Goal: Task Accomplishment & Management: Use online tool/utility

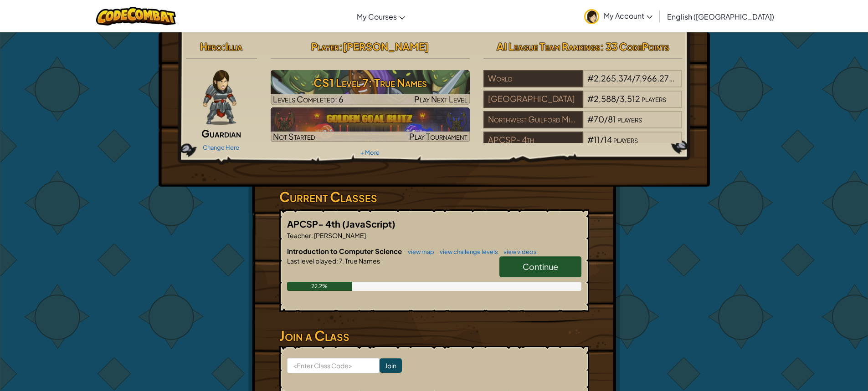
click at [530, 272] on link "Continue" at bounding box center [540, 267] width 82 height 21
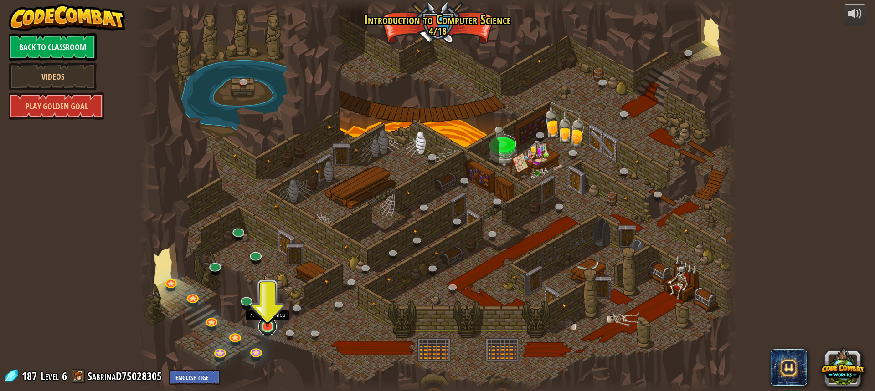
click at [271, 332] on link at bounding box center [267, 327] width 18 height 18
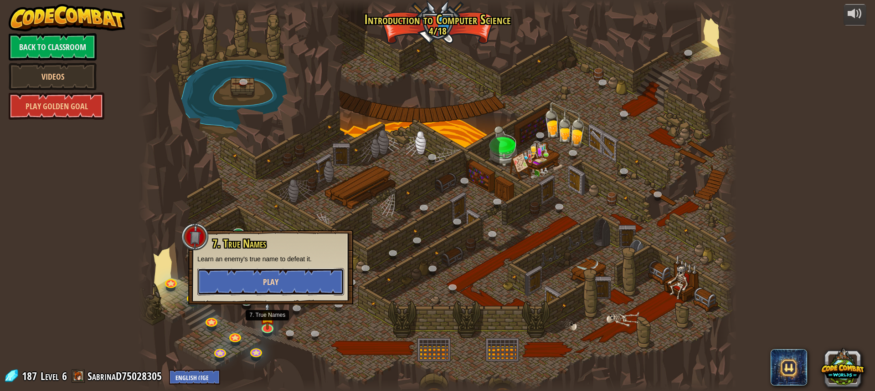
click at [272, 283] on span "Play" at bounding box center [270, 282] width 15 height 11
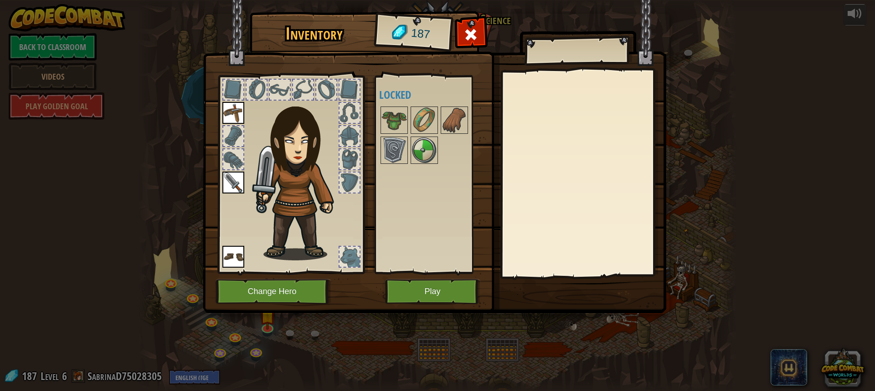
click at [371, 196] on img at bounding box center [434, 148] width 463 height 331
click at [357, 188] on div at bounding box center [349, 183] width 20 height 20
click at [357, 165] on div at bounding box center [349, 159] width 20 height 20
click at [350, 151] on div at bounding box center [349, 159] width 20 height 20
click at [401, 141] on img at bounding box center [394, 151] width 26 height 26
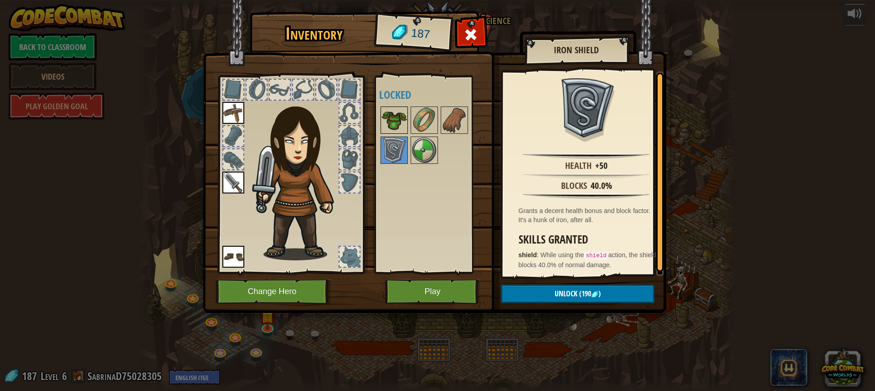
click at [395, 116] on img at bounding box center [394, 121] width 26 height 26
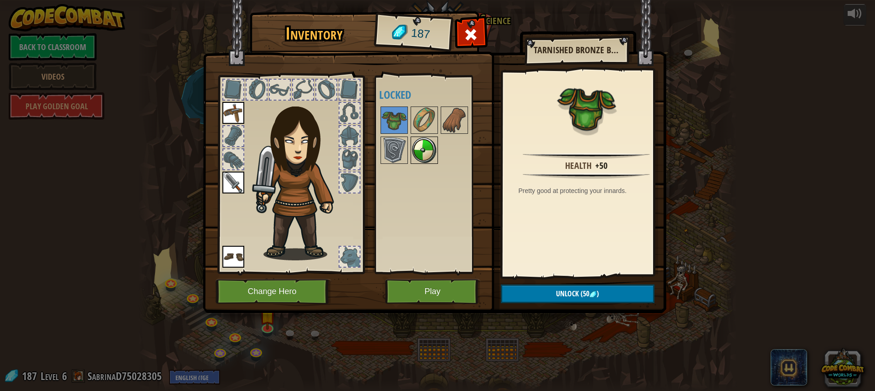
click at [424, 141] on img at bounding box center [424, 151] width 26 height 26
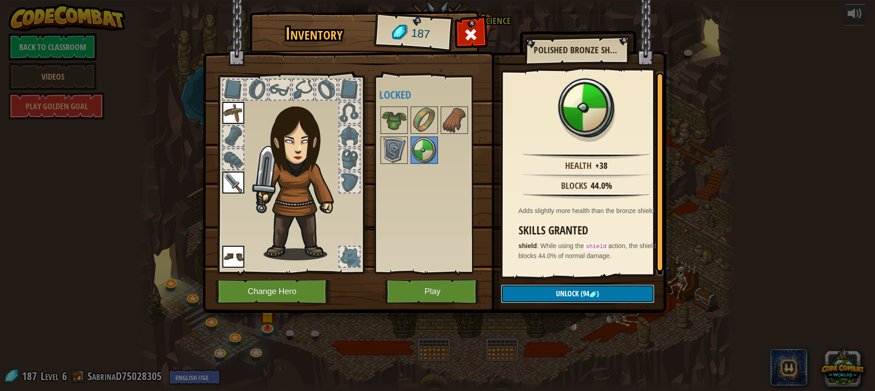
click at [552, 292] on button "Unlock (94 )" at bounding box center [578, 294] width 154 height 19
click at [538, 291] on button "Confirm" at bounding box center [578, 294] width 154 height 19
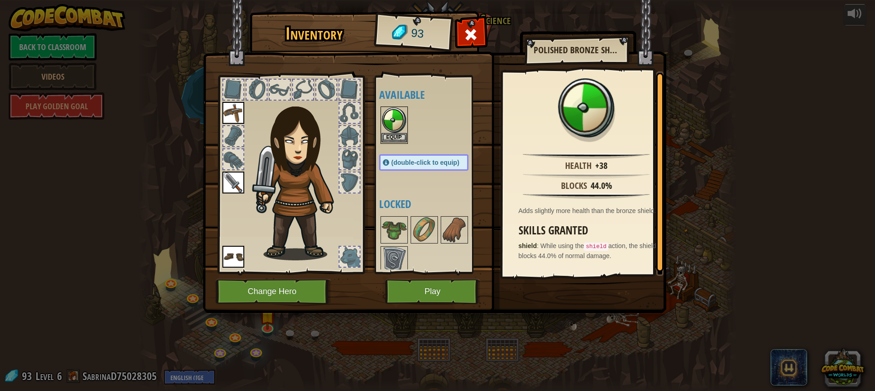
click at [389, 128] on img at bounding box center [394, 121] width 26 height 26
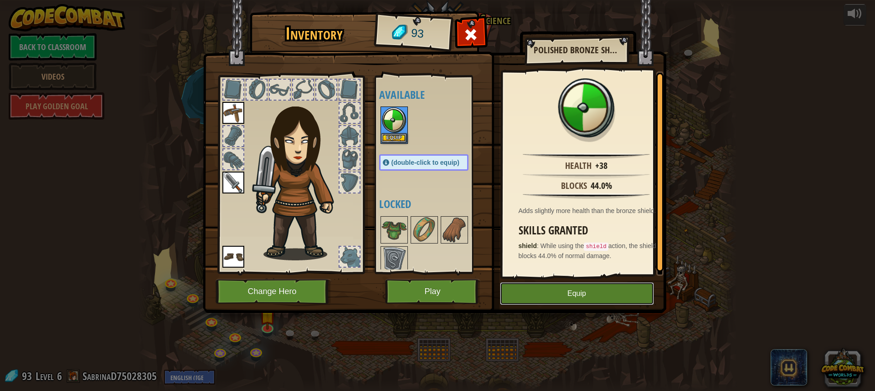
click at [602, 293] on button "Equip" at bounding box center [577, 294] width 154 height 23
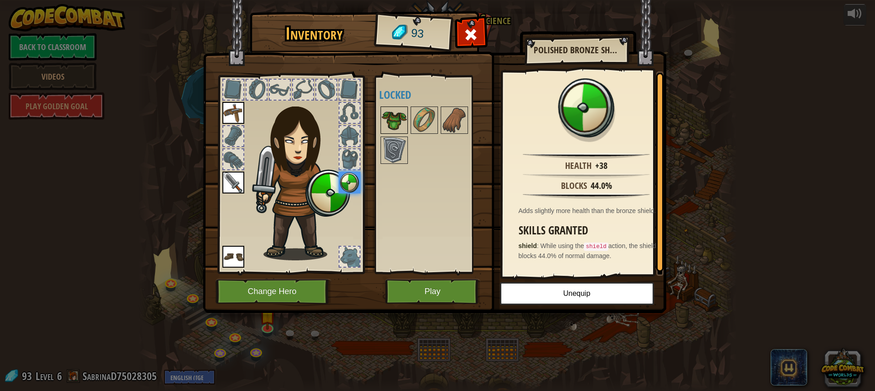
click at [393, 120] on img at bounding box center [394, 121] width 26 height 26
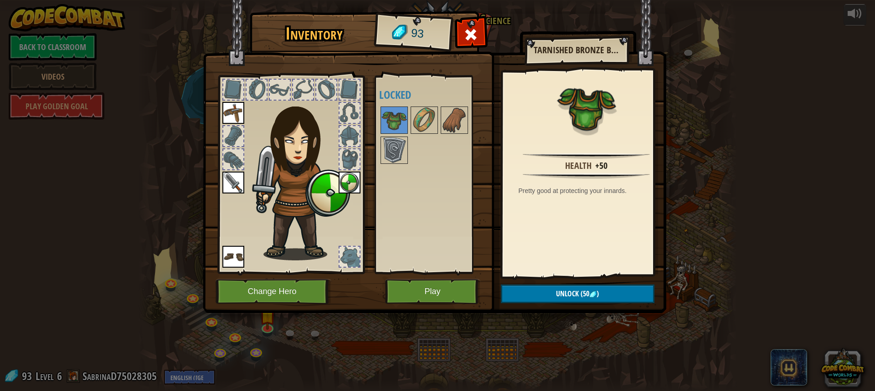
click at [250, 97] on div at bounding box center [257, 90] width 20 height 20
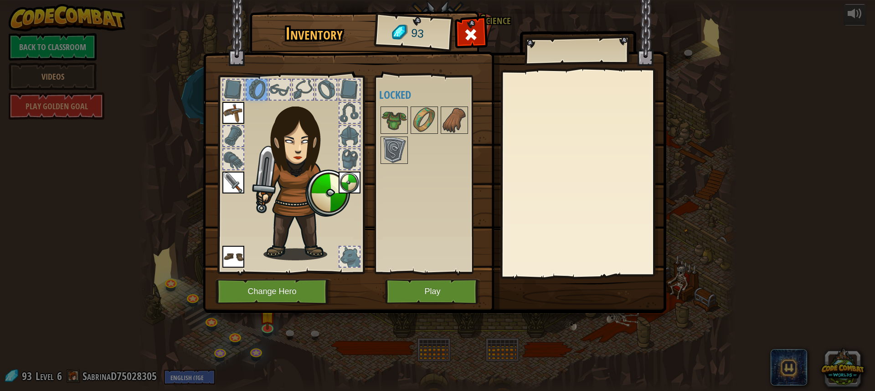
click at [287, 81] on div at bounding box center [280, 90] width 20 height 20
click at [339, 89] on div at bounding box center [291, 172] width 150 height 205
drag, startPoint x: 344, startPoint y: 105, endPoint x: 348, endPoint y: 109, distance: 5.5
click at [346, 105] on div at bounding box center [349, 113] width 20 height 20
click at [364, 127] on div at bounding box center [291, 172] width 150 height 205
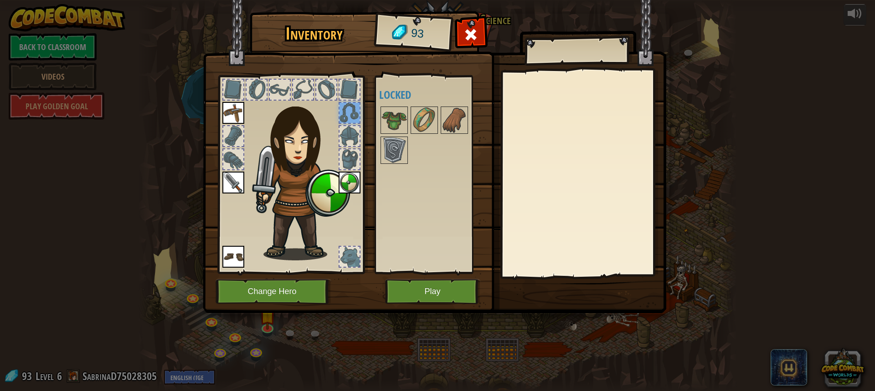
drag, startPoint x: 352, startPoint y: 138, endPoint x: 365, endPoint y: 133, distance: 14.4
click at [352, 138] on div at bounding box center [349, 136] width 20 height 20
click at [416, 123] on img at bounding box center [424, 121] width 26 height 26
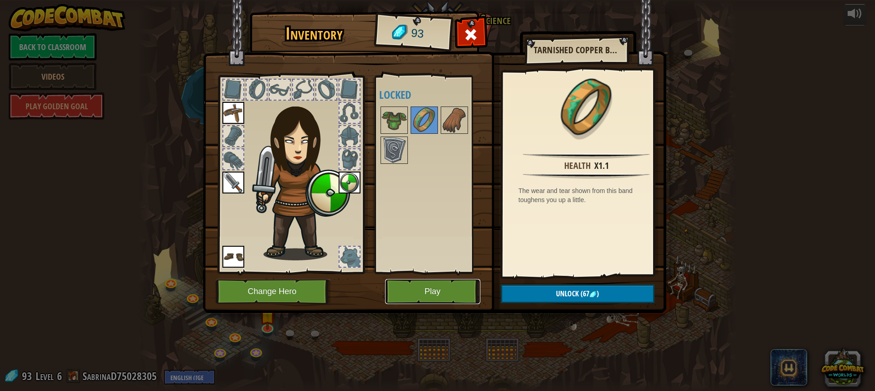
click at [424, 285] on button "Play" at bounding box center [432, 291] width 95 height 25
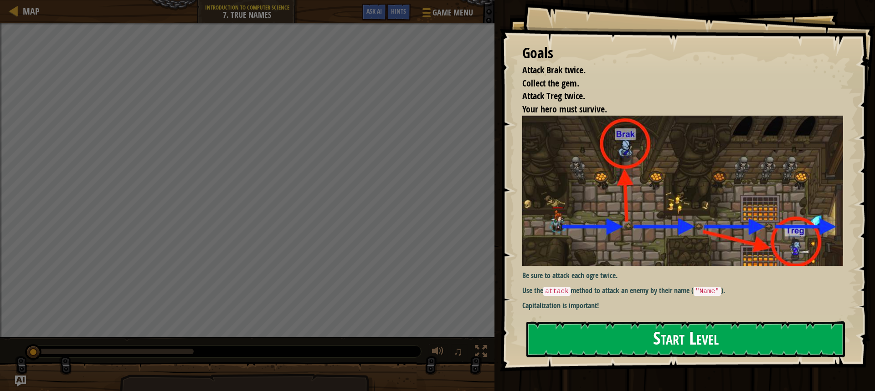
click at [645, 348] on button "Start Level" at bounding box center [685, 340] width 319 height 36
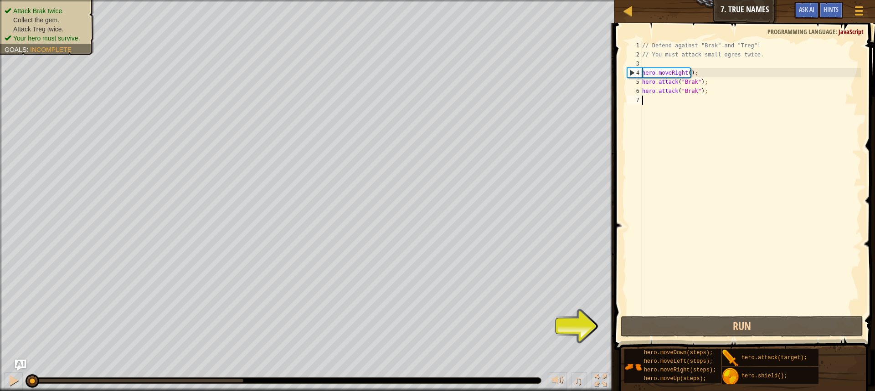
click at [667, 90] on div "// Defend against "Brak" and "Treg"! // You must attack small ogres twice. hero…" at bounding box center [750, 187] width 221 height 292
type textarea "hero.attack("Brak");"
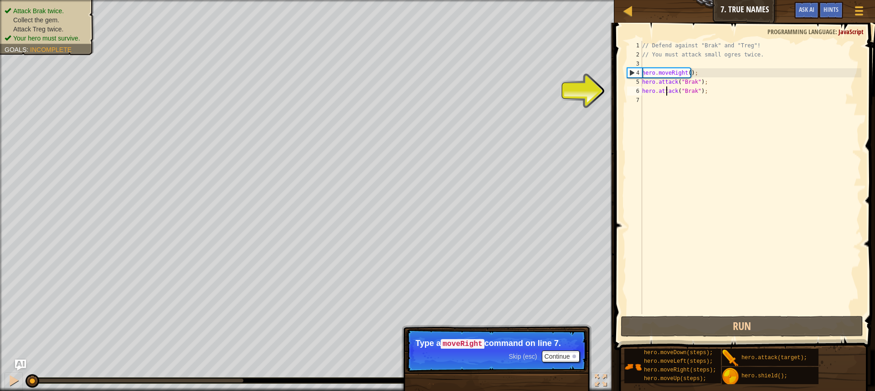
click at [654, 103] on div "// Defend against "Brak" and "Treg"! // You must attack small ogres twice. hero…" at bounding box center [750, 187] width 221 height 292
click at [546, 352] on button "Continue" at bounding box center [561, 357] width 38 height 12
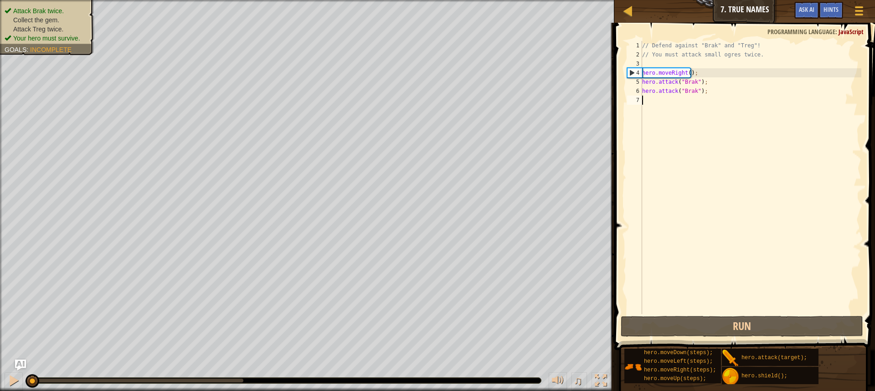
type textarea "m"
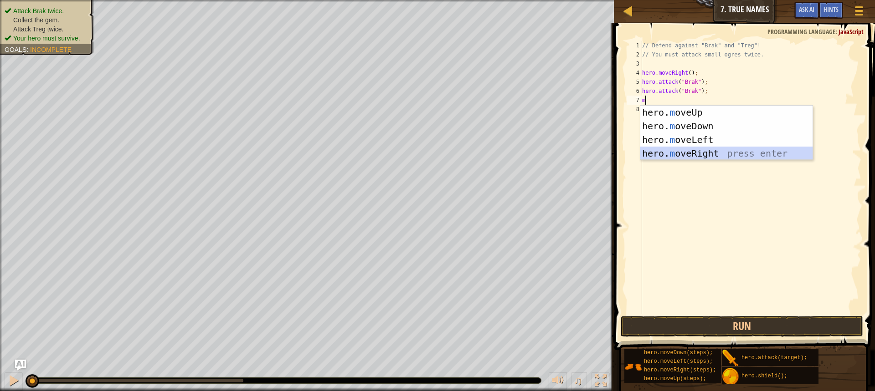
click at [683, 153] on div "hero. m oveUp press enter hero. m oveDown press enter hero. m oveLeft press ent…" at bounding box center [726, 147] width 172 height 82
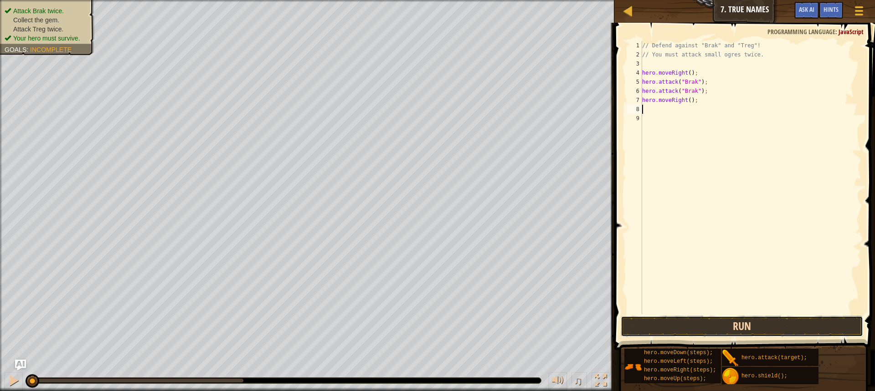
click at [714, 330] on button "Run" at bounding box center [742, 326] width 242 height 21
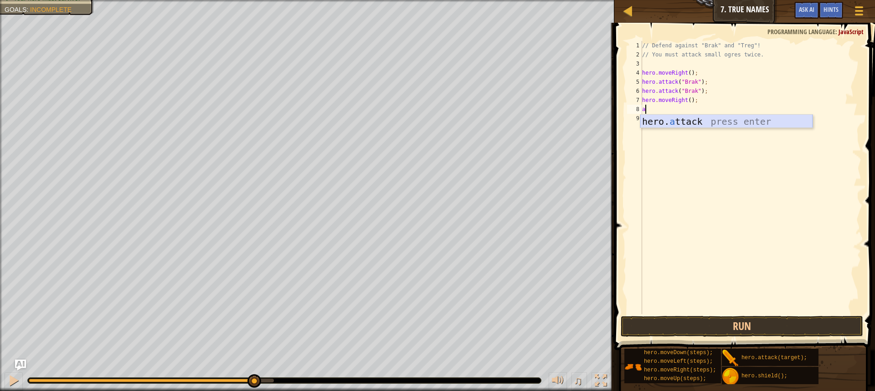
click at [680, 120] on div "hero. a ttack press enter" at bounding box center [726, 135] width 172 height 41
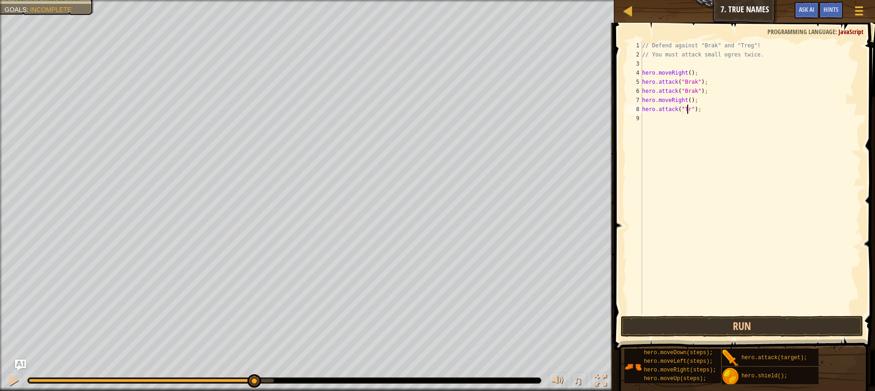
scroll to position [4, 4]
type textarea "hero.attack("Treg");"
click at [765, 138] on div "// Defend against "Brak" and "Treg"! // You must attack small ogres twice. hero…" at bounding box center [750, 187] width 221 height 292
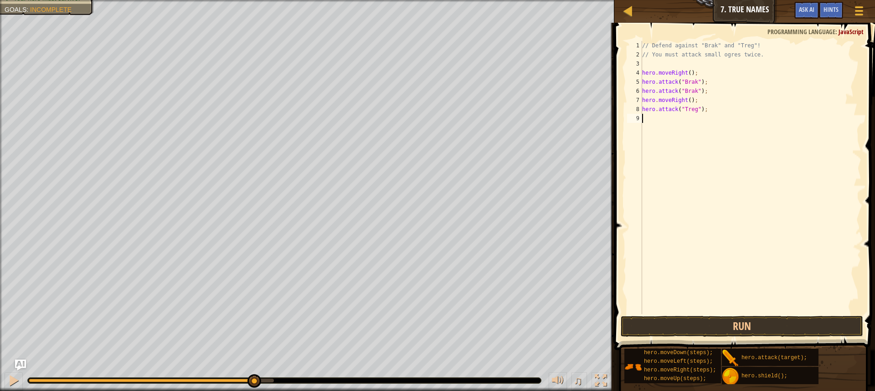
type textarea "a"
type textarea "m"
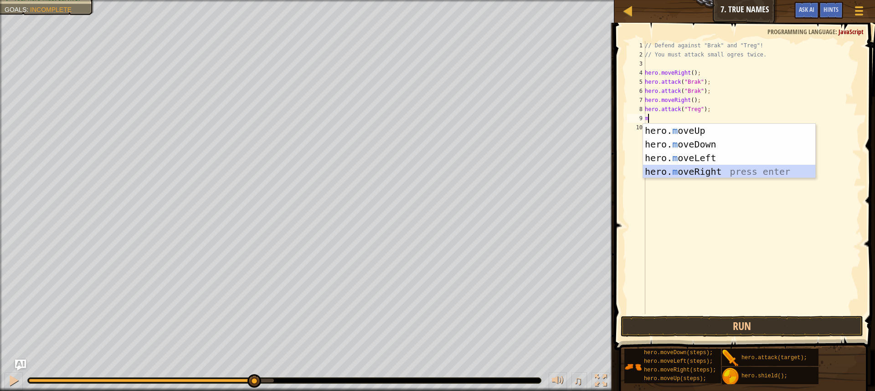
click at [681, 169] on div "hero. m oveUp press enter hero. m oveDown press enter hero. m oveLeft press ent…" at bounding box center [729, 165] width 172 height 82
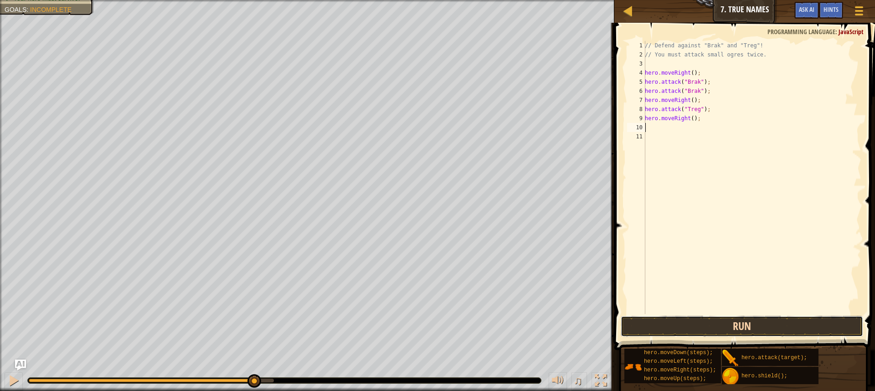
click at [712, 329] on button "Run" at bounding box center [742, 326] width 242 height 21
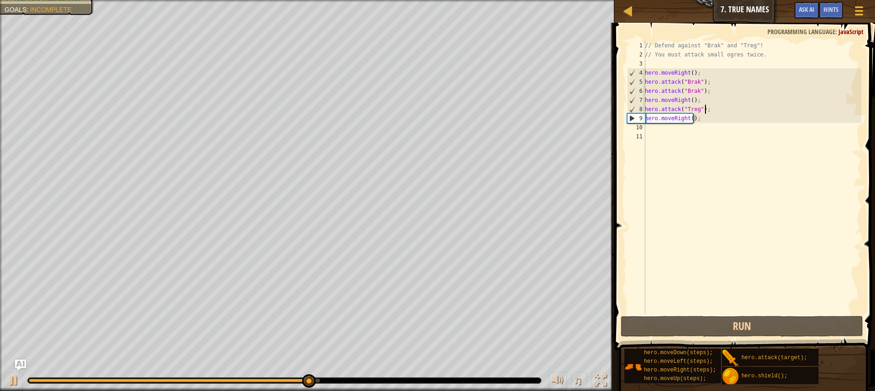
click at [704, 112] on div "// Defend against "Brak" and "Treg"! // You must attack small ogres twice. hero…" at bounding box center [752, 187] width 218 height 292
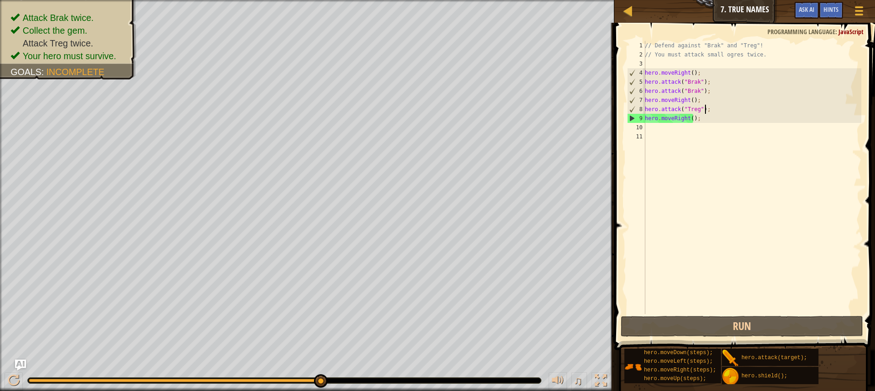
type textarea "hero.attack("Treg");2"
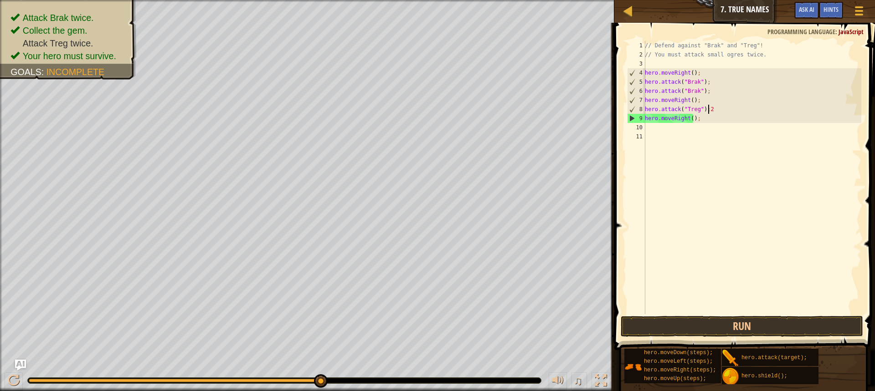
scroll to position [4, 5]
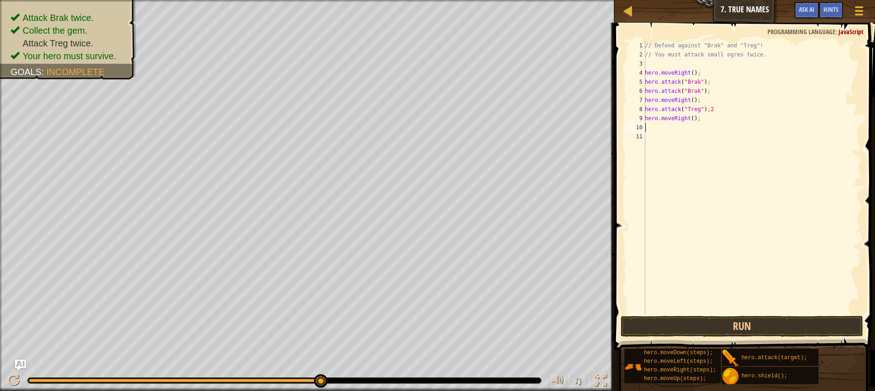
click at [710, 124] on div "// Defend against "Brak" and "Treg"! // You must attack small ogres twice. hero…" at bounding box center [752, 187] width 218 height 292
click at [691, 116] on div "// Defend against "Brak" and "Treg"! // You must attack small ogres twice. hero…" at bounding box center [752, 187] width 218 height 292
click at [703, 328] on button "Run" at bounding box center [742, 326] width 242 height 21
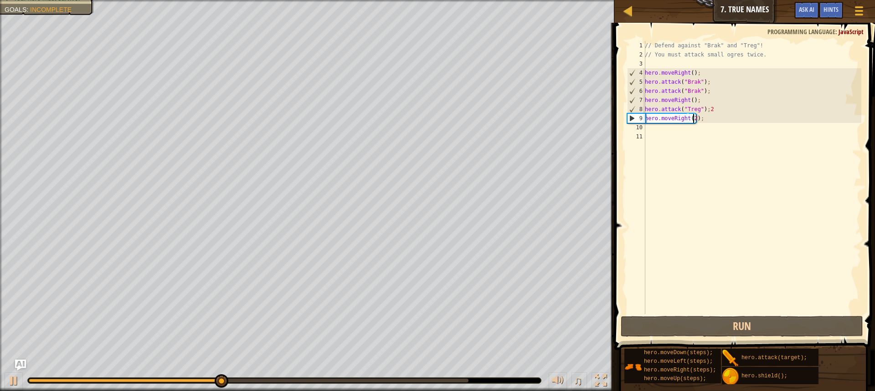
click at [727, 113] on div "// Defend against "Brak" and "Treg"! // You must attack small ogres twice. hero…" at bounding box center [752, 187] width 218 height 292
type textarea "hero.attack("Treg");"
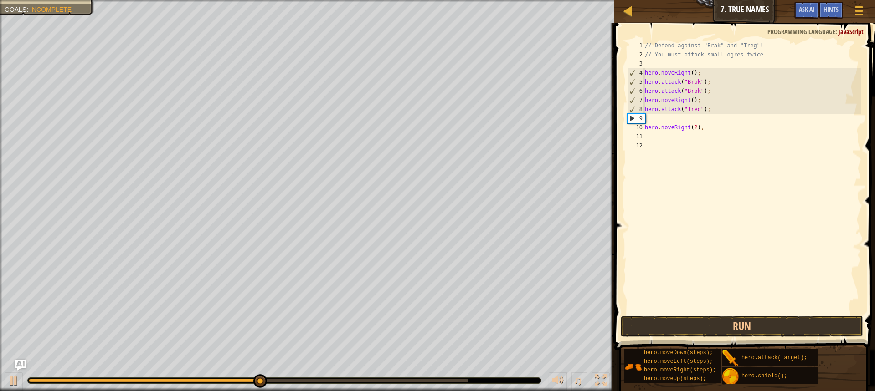
scroll to position [4, 0]
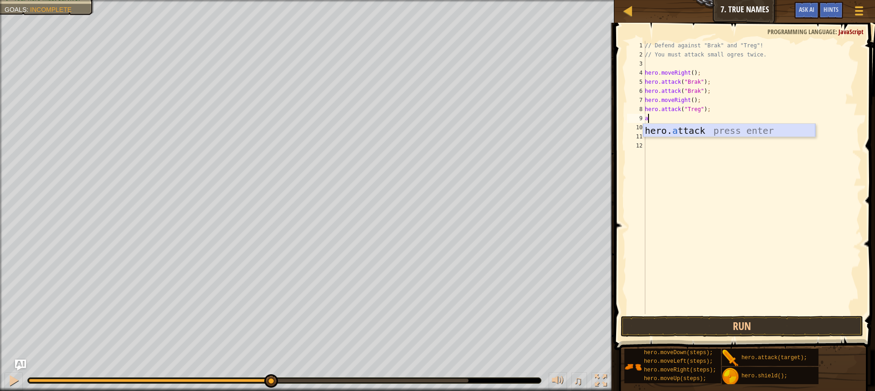
click at [665, 128] on div "hero. a ttack press enter" at bounding box center [729, 144] width 172 height 41
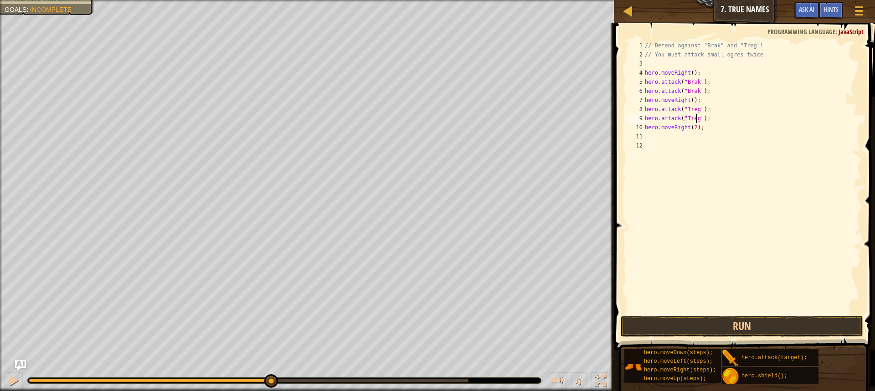
scroll to position [4, 4]
type textarea "hero.attack("Treg");"
drag, startPoint x: 683, startPoint y: 343, endPoint x: 685, endPoint y: 326, distance: 17.1
click at [685, 324] on button "Run" at bounding box center [742, 326] width 242 height 21
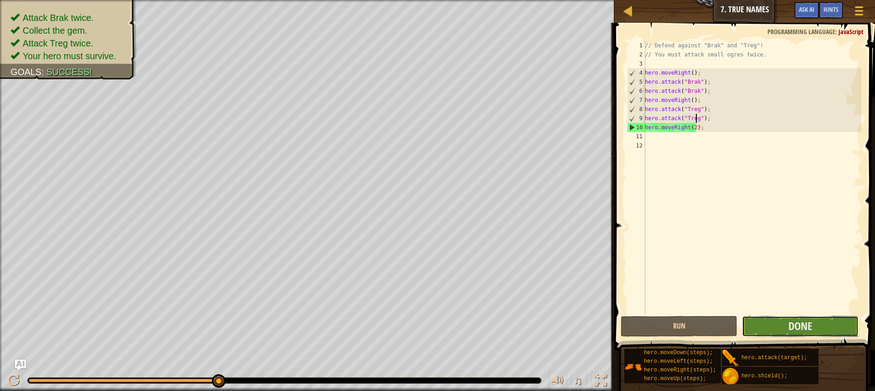
click at [830, 323] on button "Done" at bounding box center [800, 326] width 117 height 21
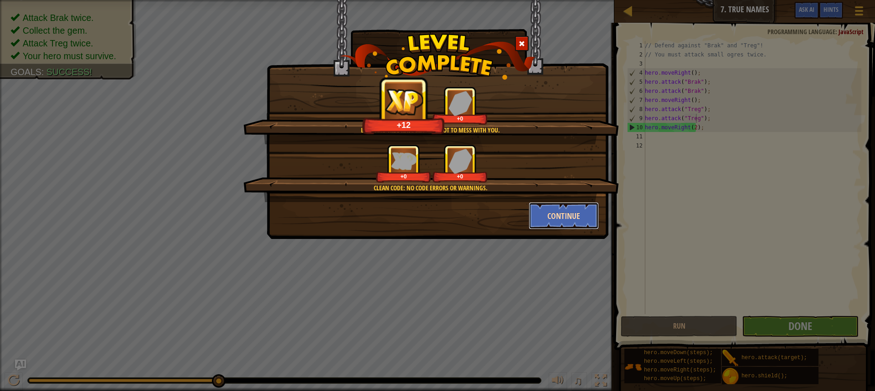
click at [560, 210] on button "Continue" at bounding box center [564, 215] width 71 height 27
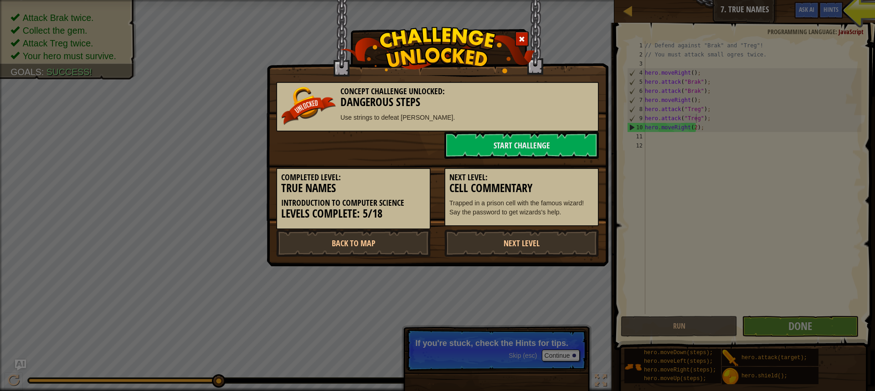
drag, startPoint x: 819, startPoint y: 71, endPoint x: 780, endPoint y: 19, distance: 65.0
click at [819, 71] on div "Concept Challenge Unlocked: Dangerous Steps Use strings to defeat [PERSON_NAME]…" at bounding box center [437, 195] width 875 height 391
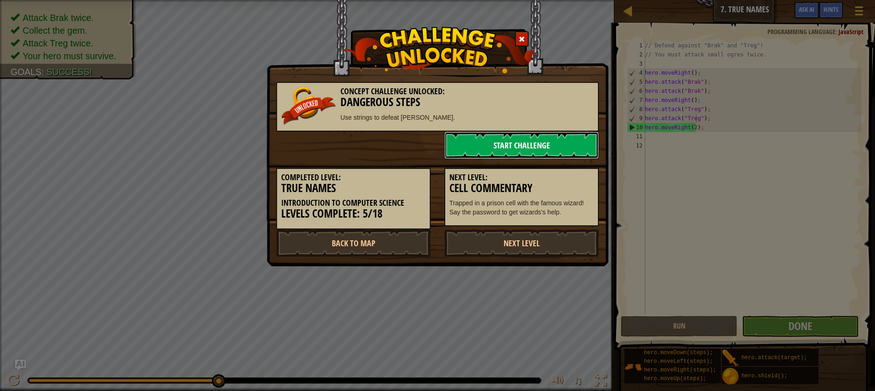
click at [534, 137] on link "Start Challenge" at bounding box center [521, 145] width 154 height 27
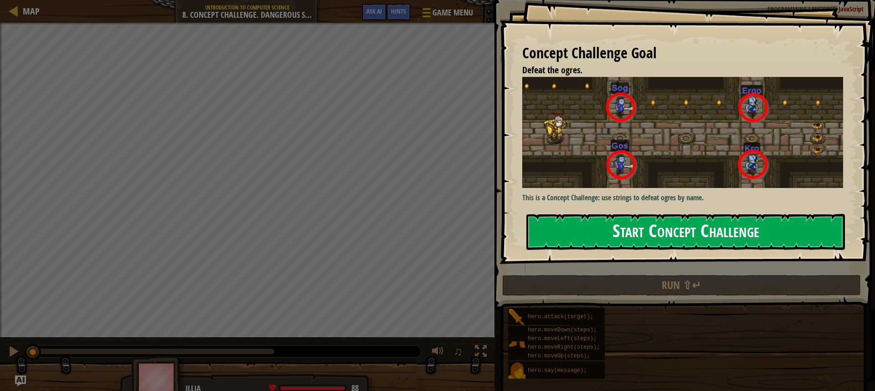
click at [670, 224] on button "Start Concept Challenge" at bounding box center [685, 232] width 319 height 36
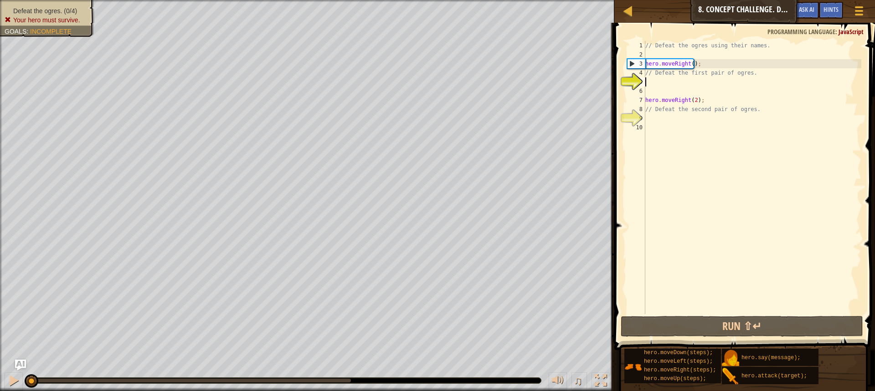
scroll to position [4, 0]
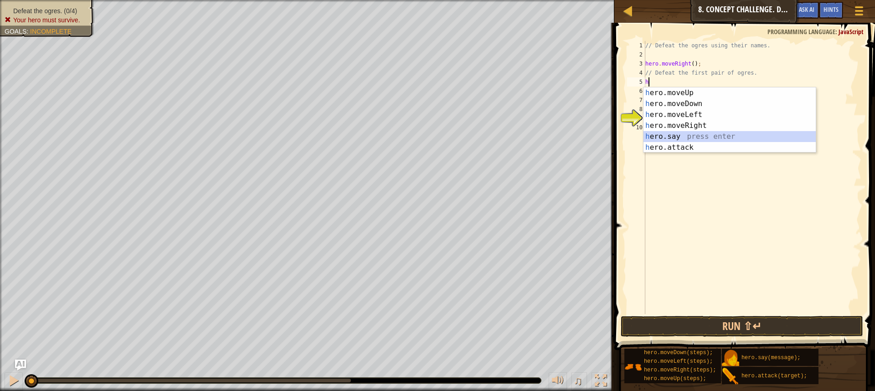
click at [712, 142] on div "h ero.moveUp press enter h ero.moveDown press enter h ero.moveLeft press enter …" at bounding box center [729, 130] width 172 height 87
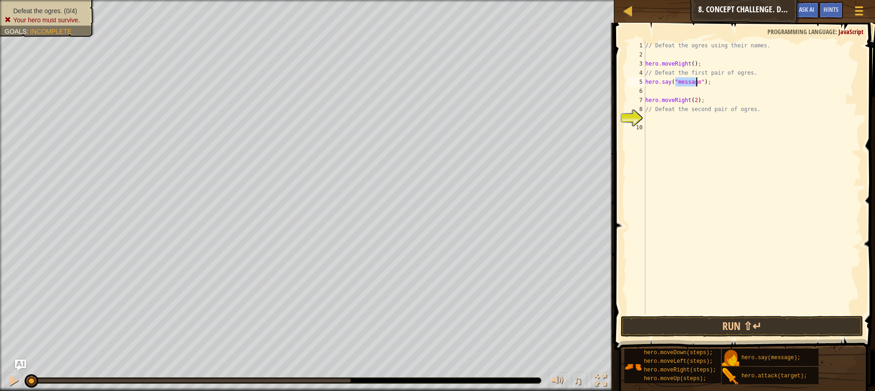
type textarea "hero.say("message");"
type textarea "message"
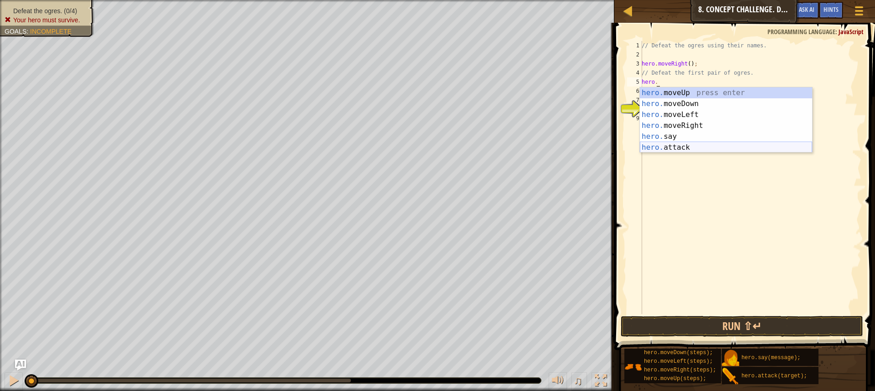
click at [665, 147] on div "hero. moveUp press enter hero. moveDown press enter hero. moveLeft press enter …" at bounding box center [726, 130] width 172 height 87
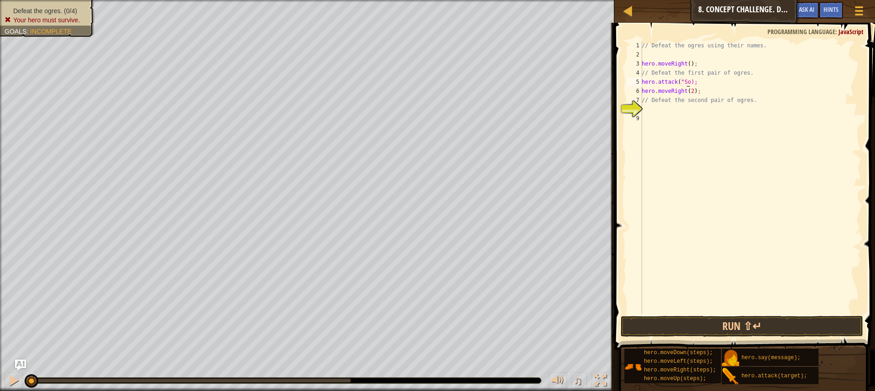
scroll to position [4, 4]
click at [684, 80] on div "// Defeat the ogres using their names. hero . moveRight ( ) ; // Defeat the fir…" at bounding box center [750, 187] width 221 height 292
click at [650, 87] on div "// Defeat the ogres using their names. hero . moveRight ( ) ; // Defeat the fir…" at bounding box center [750, 187] width 221 height 292
click at [689, 80] on div "// Defeat the ogres using their names. hero . moveRight ( ) ; // Defeat the fir…" at bounding box center [750, 187] width 221 height 292
click at [695, 84] on div "// Defeat the ogres using their names. hero . moveRight ( ) ; // Defeat the fir…" at bounding box center [750, 187] width 221 height 292
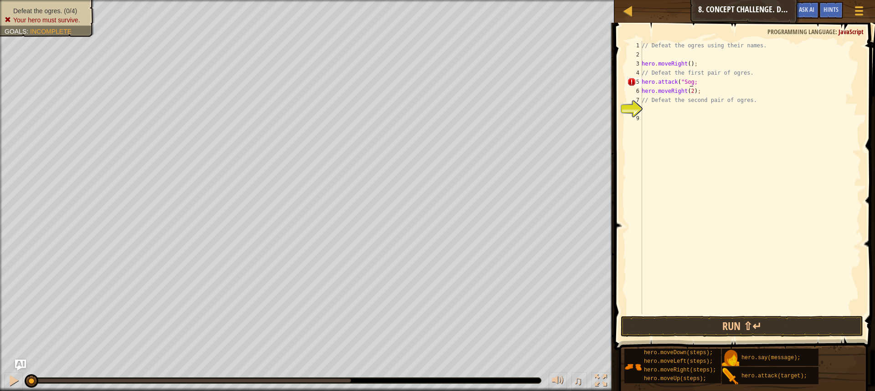
click at [690, 80] on div "// Defeat the ogres using their names. hero . moveRight ( ) ; // Defeat the fir…" at bounding box center [750, 187] width 221 height 292
click at [684, 96] on div "// Defeat the ogres using their names. hero . moveRight ( ) ; // Defeat the fir…" at bounding box center [750, 187] width 221 height 292
click at [710, 84] on div "// Defeat the ogres using their names. hero . moveRight ( ) ; // Defeat the fir…" at bounding box center [750, 187] width 221 height 292
type textarea "hero.attack("Sog");"
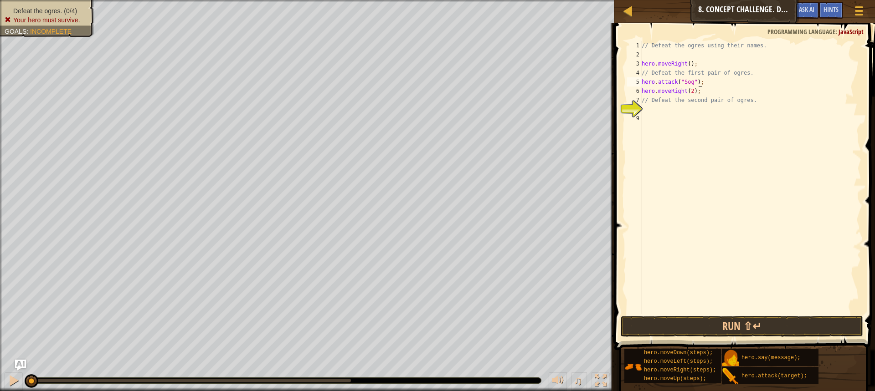
scroll to position [4, 0]
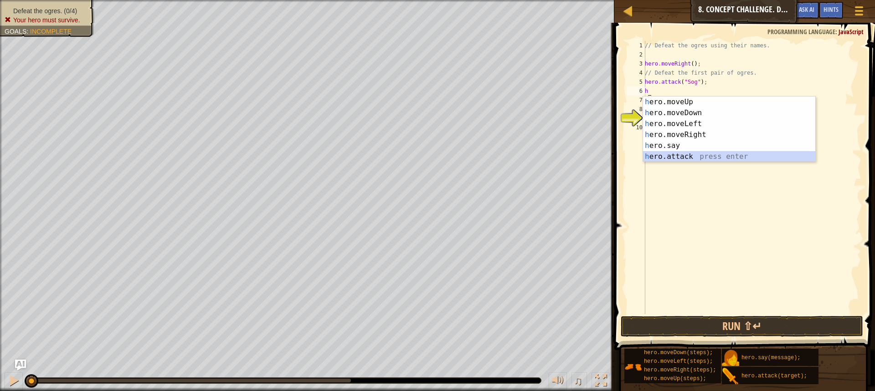
click at [698, 155] on div "h ero.moveUp press enter h ero.moveDown press enter h ero.moveLeft press enter …" at bounding box center [729, 140] width 172 height 87
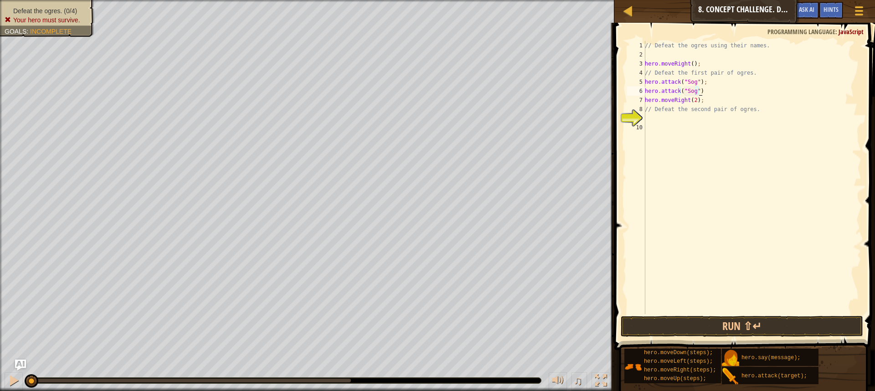
scroll to position [4, 4]
click at [704, 93] on div "// Defeat the ogres using their names. hero . moveRight ( ) ; // Defeat the fir…" at bounding box center [752, 187] width 218 height 292
click at [700, 100] on div "// Defeat the ogres using their names. hero . moveRight ( ) ; // Defeat the fir…" at bounding box center [752, 187] width 218 height 292
click at [748, 98] on div "// Defeat the ogres using their names. hero . moveRight ( ) ; // Defeat the fir…" at bounding box center [752, 187] width 218 height 292
type textarea "hero.moveRight(2);"
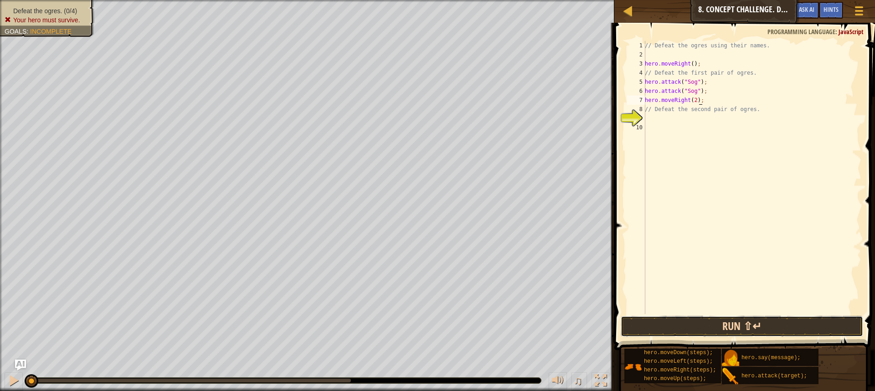
click at [740, 321] on button "Run ⇧↵" at bounding box center [742, 326] width 242 height 21
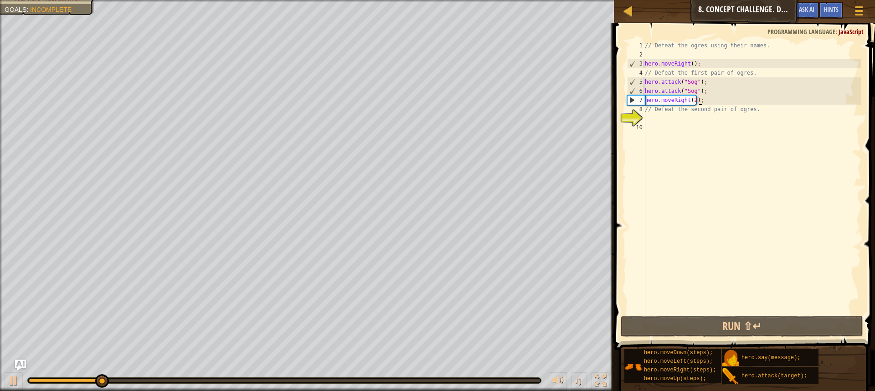
click at [729, 311] on div "// Defeat the ogres using their names. hero . moveRight ( ) ; // Defeat the fir…" at bounding box center [752, 187] width 218 height 292
click at [706, 101] on div "// Defeat the ogres using their names. hero . moveRight ( ) ; // Defeat the fir…" at bounding box center [752, 187] width 218 height 292
click at [719, 83] on div "// Defeat the ogres using their names. hero . moveRight ( ) ; // Defeat the fir…" at bounding box center [752, 187] width 218 height 292
type textarea "hero.attack("Sog");"
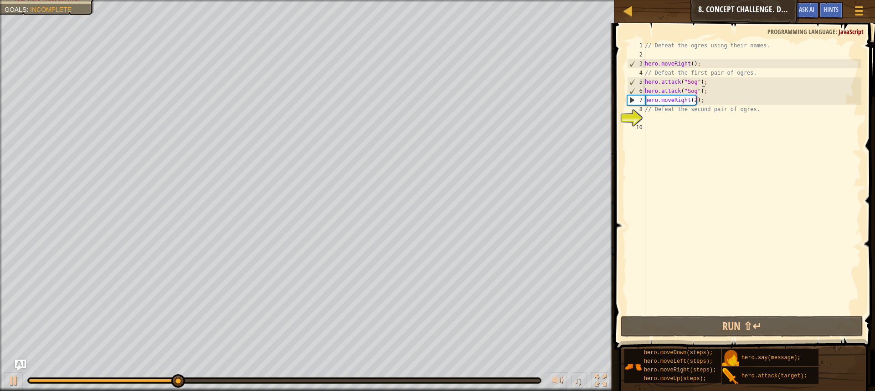
click at [718, 89] on div "// Defeat the ogres using their names. hero . moveRight ( ) ; // Defeat the fir…" at bounding box center [752, 187] width 218 height 292
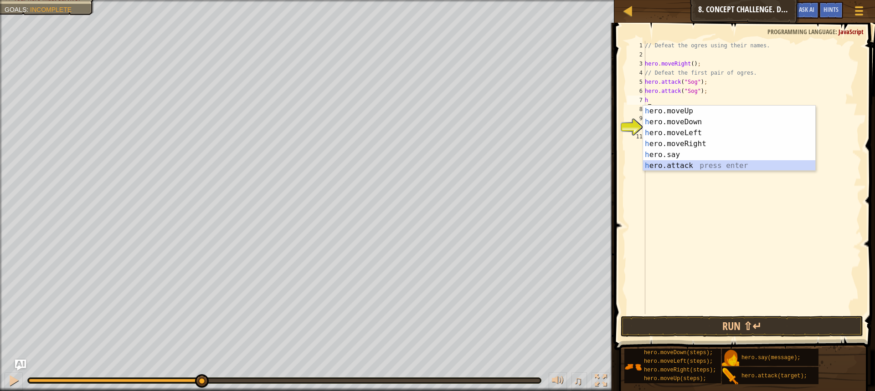
click at [685, 167] on div "h ero.moveUp press enter h ero.moveDown press enter h ero.moveLeft press enter …" at bounding box center [729, 149] width 172 height 87
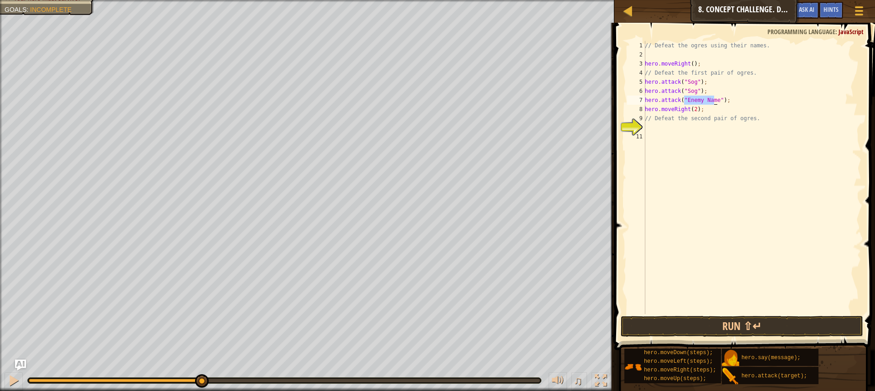
click at [701, 99] on div "// Defeat the ogres using their names. hero . moveRight ( ) ; // Defeat the fir…" at bounding box center [752, 177] width 218 height 273
drag, startPoint x: 712, startPoint y: 100, endPoint x: 694, endPoint y: 96, distance: 18.2
click at [696, 103] on div "// Defeat the ogres using their names. hero . moveRight ( ) ; // Defeat the fir…" at bounding box center [752, 187] width 218 height 292
click at [694, 96] on div "// Defeat the ogres using their names. hero . moveRight ( ) ; // Defeat the fir…" at bounding box center [752, 187] width 218 height 292
drag, startPoint x: 682, startPoint y: 98, endPoint x: 715, endPoint y: 96, distance: 32.8
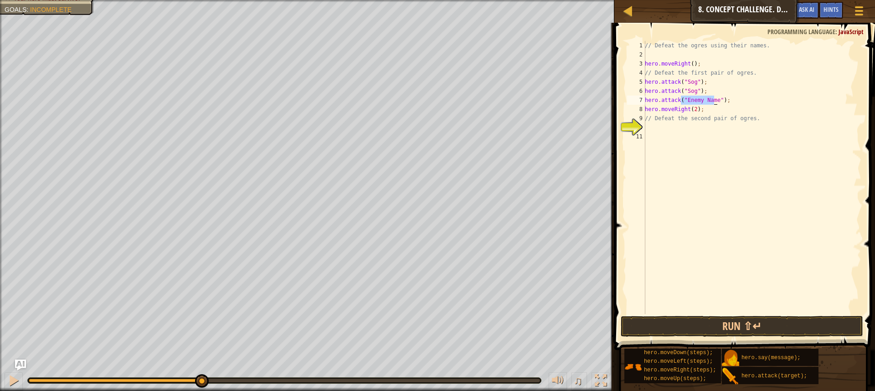
click at [715, 96] on div "// Defeat the ogres using their names. hero . moveRight ( ) ; // Defeat the fir…" at bounding box center [752, 187] width 218 height 292
click at [707, 112] on div "// Defeat the ogres using their names. hero . moveRight ( ) ; // Defeat the fir…" at bounding box center [752, 187] width 218 height 292
click at [717, 96] on div "// Defeat the ogres using their names. hero . moveRight ( ) ; // Defeat the fir…" at bounding box center [752, 187] width 218 height 292
type textarea "hero.attack("Gos");"
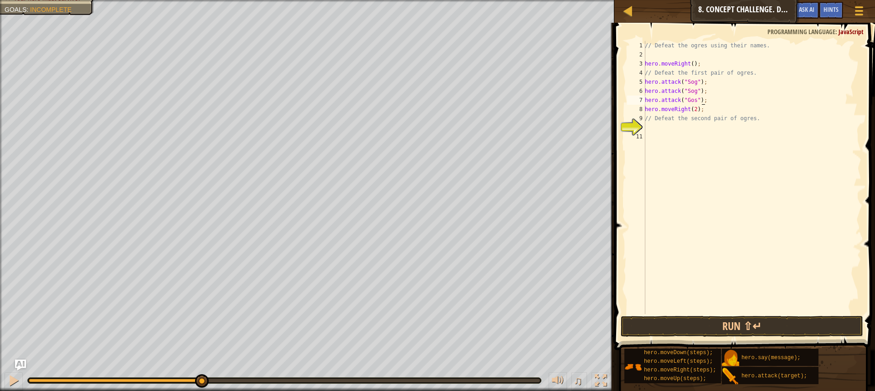
scroll to position [4, 0]
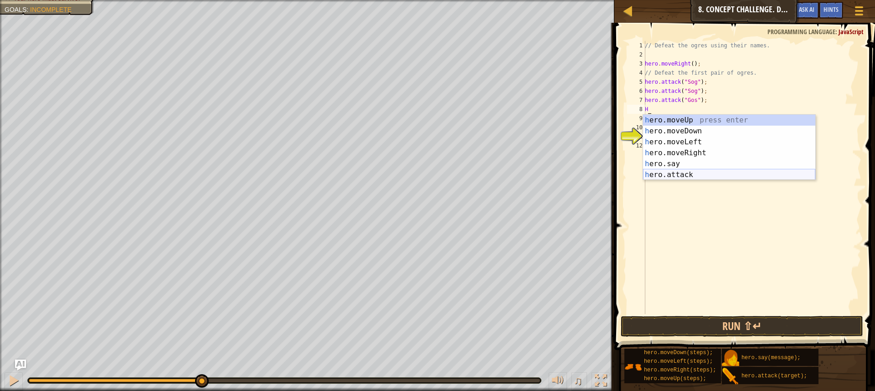
click at [679, 176] on div "h ero.moveUp press enter h ero.moveDown press enter h ero.moveLeft press enter …" at bounding box center [729, 158] width 172 height 87
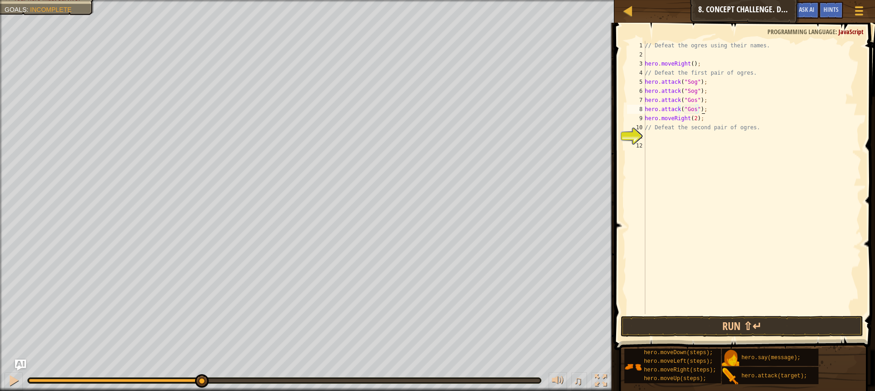
scroll to position [4, 5]
click at [712, 112] on div "// Defeat the ogres using their names. hero . moveRight ( ) ; // Defeat the fir…" at bounding box center [752, 187] width 218 height 292
click at [715, 107] on div "// Defeat the ogres using their names. hero . moveRight ( ) ; // Defeat the fir…" at bounding box center [752, 187] width 218 height 292
click at [728, 123] on div "// Defeat the ogres using their names. hero . moveRight ( ) ; // Defeat the fir…" at bounding box center [752, 187] width 218 height 292
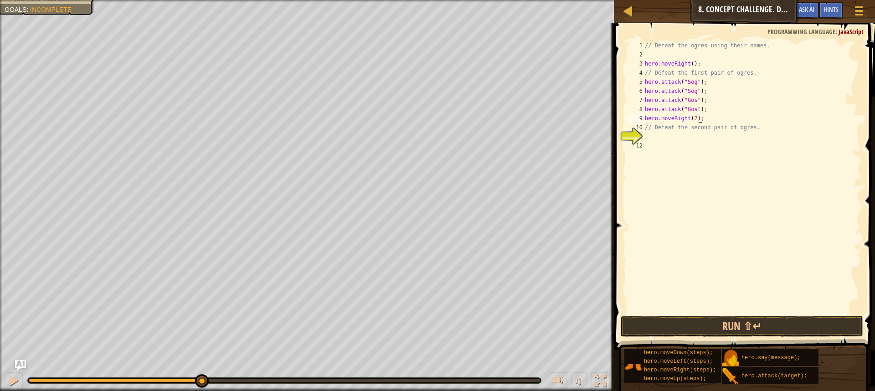
click at [728, 117] on div "// Defeat the ogres using their names. hero . moveRight ( ) ; // Defeat the fir…" at bounding box center [752, 187] width 218 height 292
type textarea "hero.moveRight(2);"
click at [712, 146] on div "// Defeat the ogres using their names. hero . moveRight ( ) ; // Defeat the fir…" at bounding box center [752, 187] width 218 height 292
click at [678, 133] on div "// Defeat the ogres using their names. hero . moveRight ( ) ; // Defeat the fir…" at bounding box center [752, 187] width 218 height 292
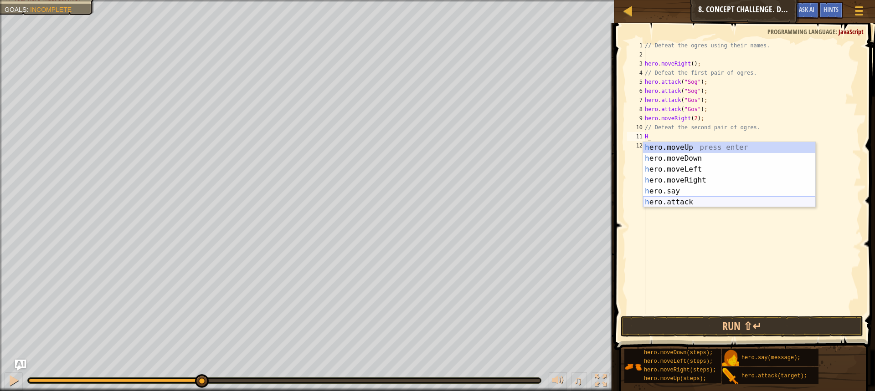
click at [670, 202] on div "h ero.moveUp press enter h ero.moveDown press enter h ero.moveLeft press enter …" at bounding box center [729, 185] width 172 height 87
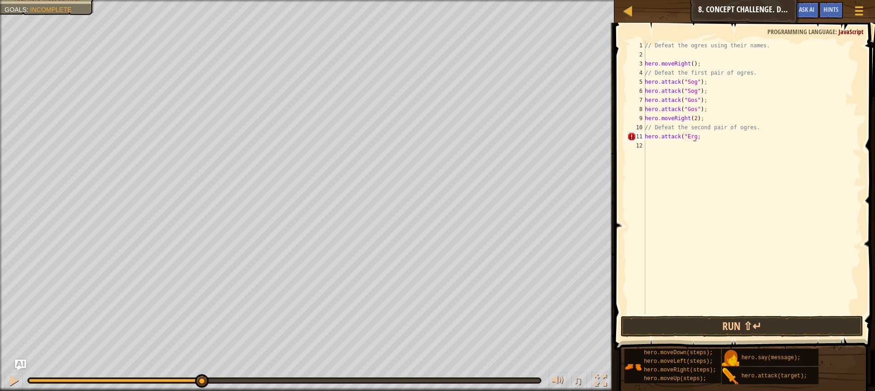
scroll to position [4, 4]
type textarea "hero.attack("Ergo");");"
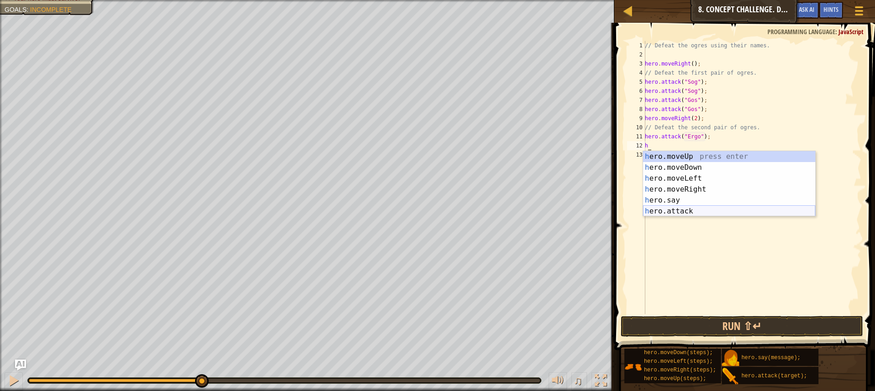
click at [688, 209] on div "h ero.moveUp press enter h ero.moveDown press enter h ero.moveLeft press enter …" at bounding box center [729, 194] width 172 height 87
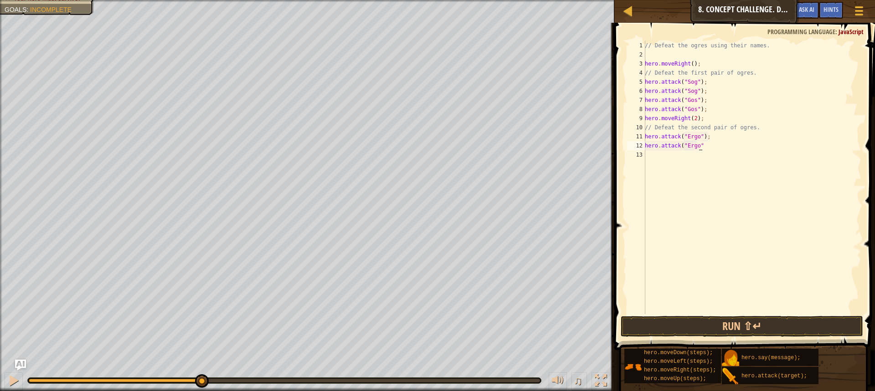
scroll to position [4, 5]
type textarea "hero.attack("Ergo");"
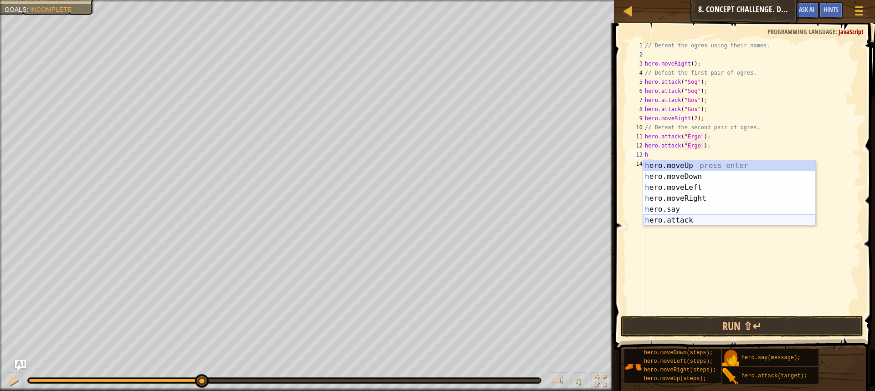
click at [654, 221] on div "h ero.moveUp press enter h ero.moveDown press enter h ero.moveLeft press enter …" at bounding box center [729, 203] width 172 height 87
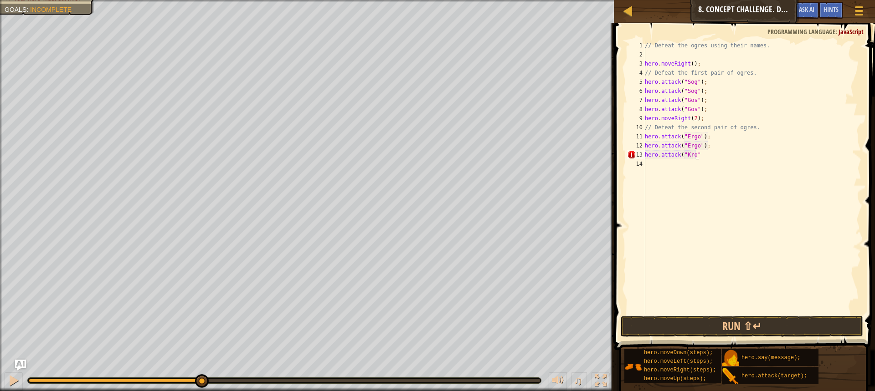
scroll to position [4, 4]
type textarea "hero.attack("Kro");");"
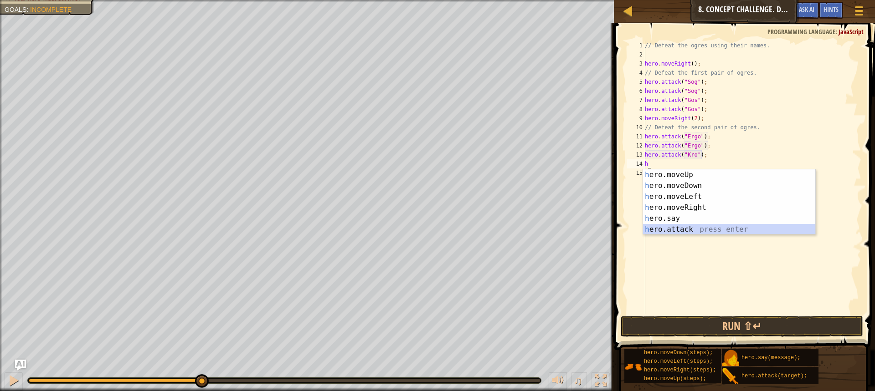
click at [674, 226] on div "h ero.moveUp press enter h ero.moveDown press enter h ero.moveLeft press enter …" at bounding box center [729, 213] width 172 height 87
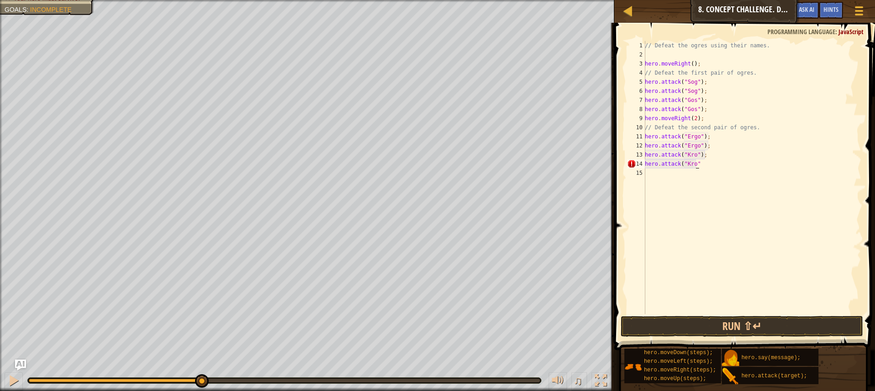
scroll to position [4, 4]
type textarea "hero.attack("Kro");"
type textarea "h"
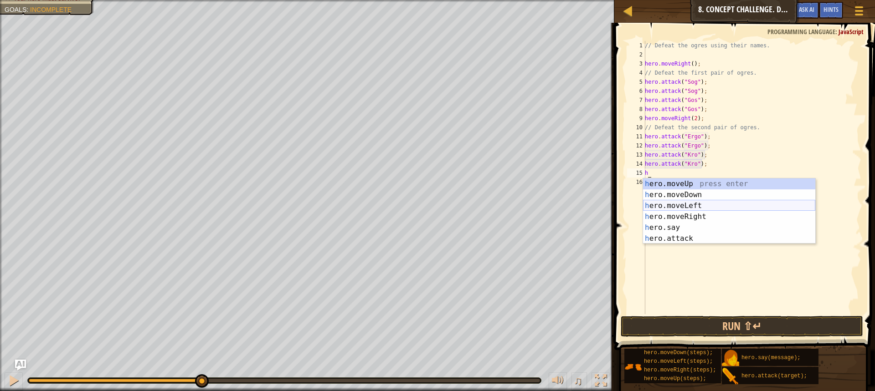
click at [691, 211] on div "h ero.moveUp press enter h ero.moveDown press enter h ero.moveLeft press enter …" at bounding box center [729, 222] width 172 height 87
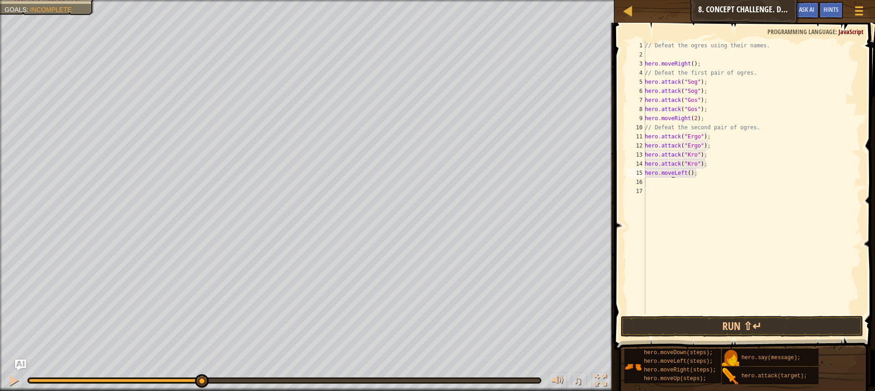
click at [671, 170] on div "// Defeat the ogres using their names. hero . moveRight ( ) ; // Defeat the fir…" at bounding box center [752, 187] width 218 height 292
drag, startPoint x: 671, startPoint y: 170, endPoint x: 694, endPoint y: 177, distance: 23.4
click at [672, 170] on div "// Defeat the ogres using their names. hero . moveRight ( ) ; // Defeat the fir…" at bounding box center [752, 187] width 218 height 292
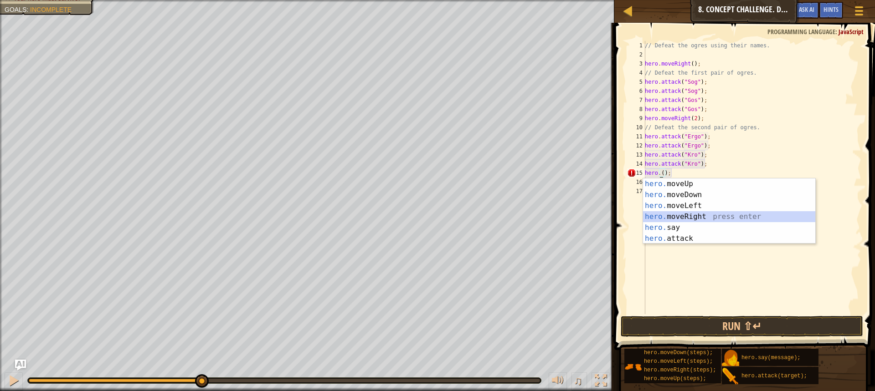
click at [696, 214] on div "hero. moveUp press enter hero. moveDown press enter hero. moveLeft press enter …" at bounding box center [729, 222] width 172 height 87
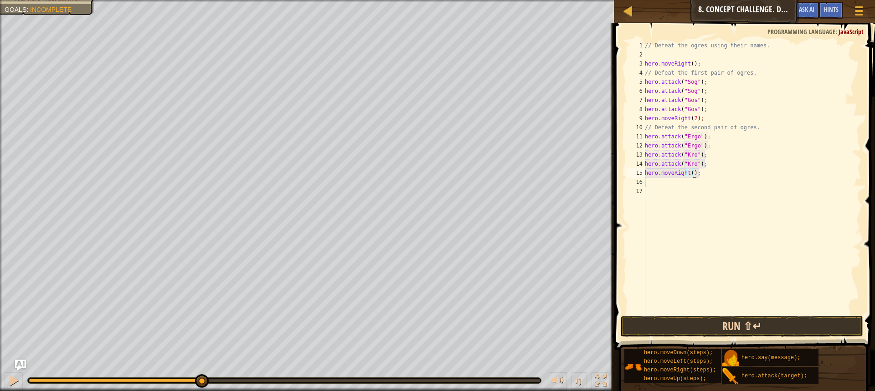
type textarea "hero.moveRight();"
click at [728, 325] on button "Run ⇧↵" at bounding box center [742, 326] width 242 height 21
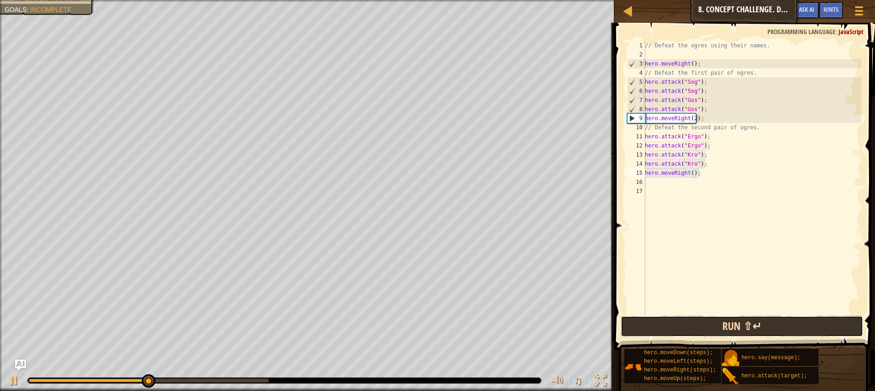
click at [701, 330] on button "Run ⇧↵" at bounding box center [742, 326] width 242 height 21
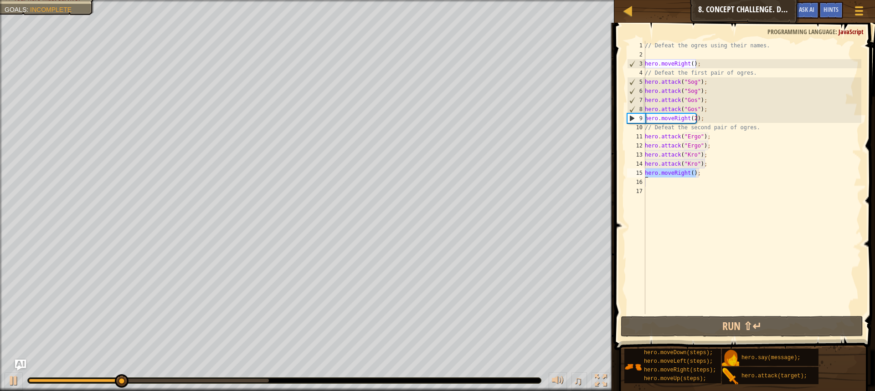
drag, startPoint x: 720, startPoint y: 171, endPoint x: 635, endPoint y: 177, distance: 85.0
click at [635, 177] on div "hero.moveRight(); 1 2 3 4 5 6 7 8 9 10 11 12 13 14 15 16 17 // Defeat the ogres…" at bounding box center [743, 177] width 236 height 273
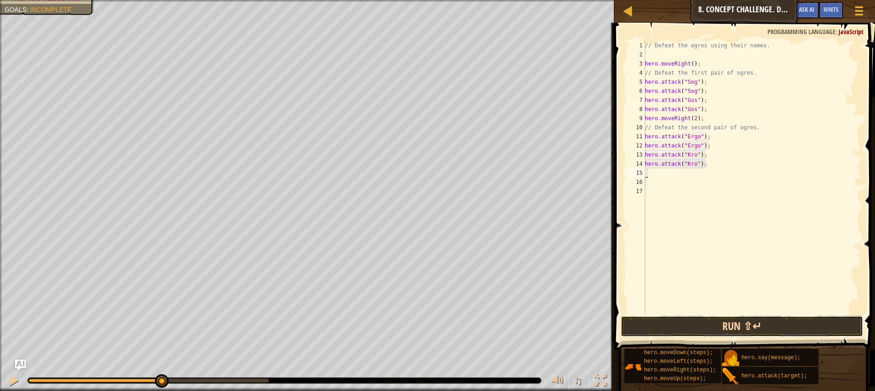
click at [669, 321] on button "Run ⇧↵" at bounding box center [742, 326] width 242 height 21
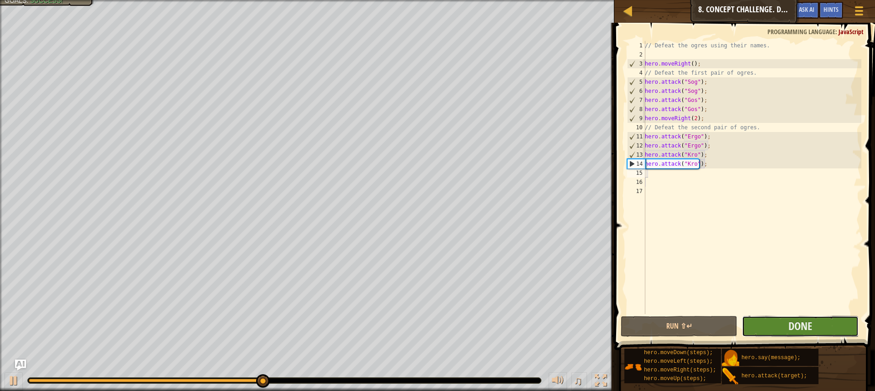
click at [781, 319] on button "Done" at bounding box center [800, 326] width 117 height 21
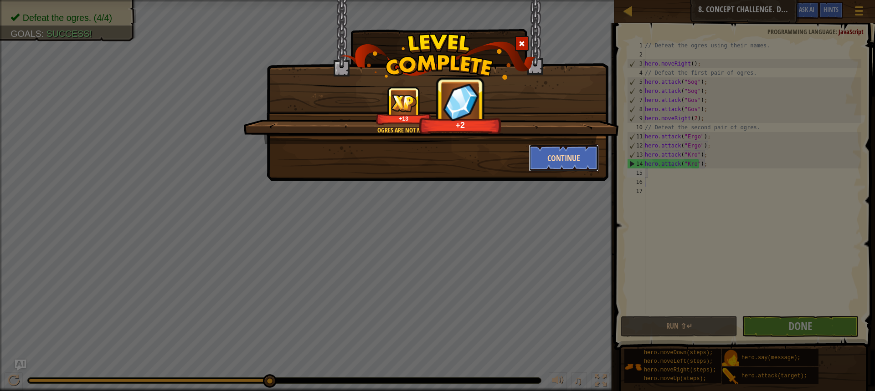
click at [535, 152] on button "Continue" at bounding box center [564, 157] width 71 height 27
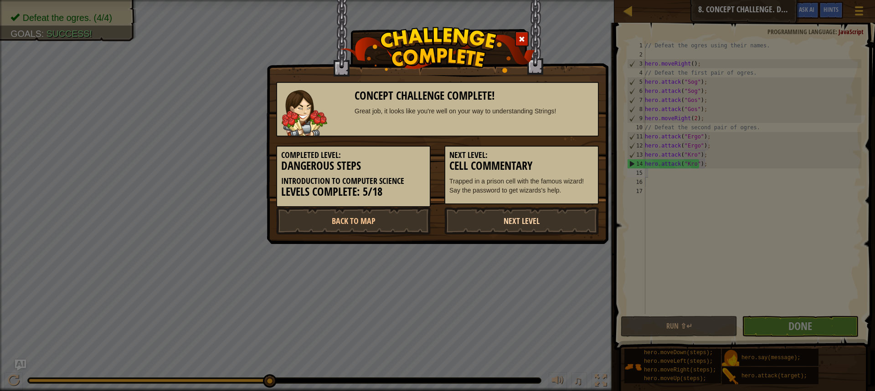
click at [536, 226] on link "Next Level" at bounding box center [521, 220] width 154 height 27
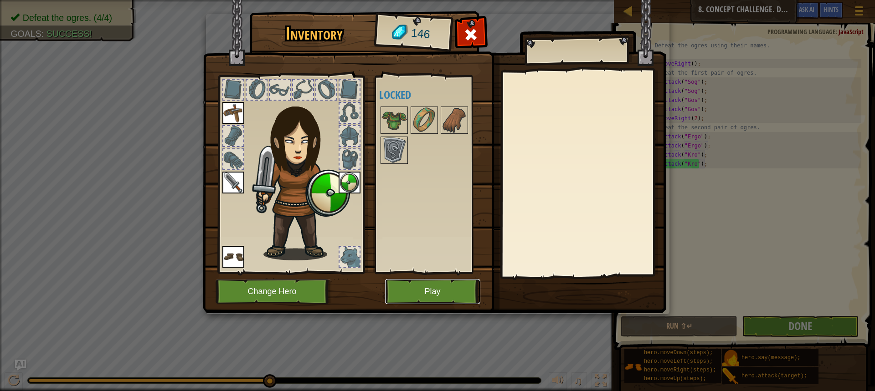
click at [449, 286] on button "Play" at bounding box center [432, 291] width 95 height 25
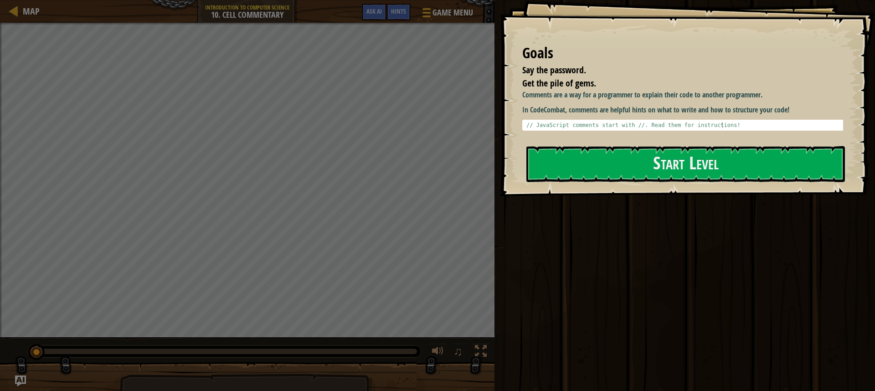
click at [645, 191] on div at bounding box center [685, 201] width 319 height 21
click at [647, 165] on button "Start Level" at bounding box center [685, 164] width 319 height 36
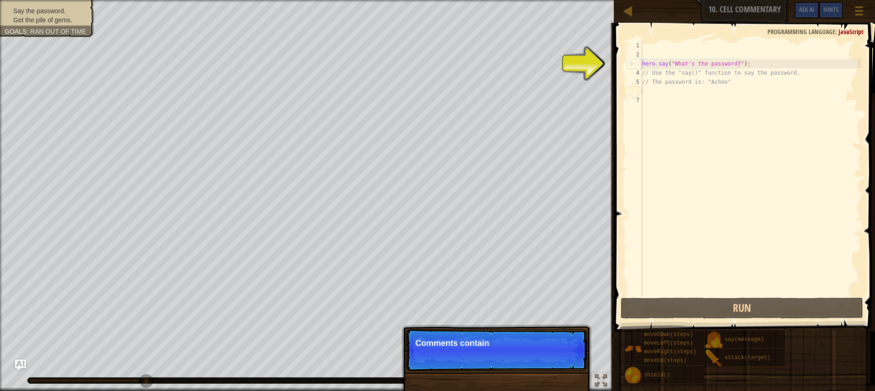
click at [692, 57] on div "hero . say ( "What's the password?" ) ; // Use the "say()" function to say the …" at bounding box center [750, 177] width 221 height 273
click at [694, 65] on div "hero . say ( "What's the password?" ) ; // Use the "say()" function to say the …" at bounding box center [750, 177] width 221 height 273
type textarea "hero.say("What's the password?");"
click at [698, 101] on div "hero . say ( "What's the password?" ) ; // Use the "say()" function to say the …" at bounding box center [750, 177] width 221 height 273
click at [695, 93] on div "hero . say ( "What's the password?" ) ; // Use the "say()" function to say the …" at bounding box center [750, 177] width 221 height 273
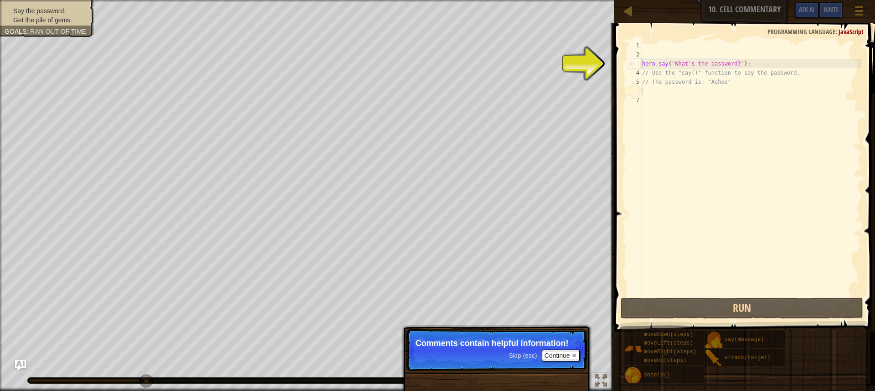
click at [682, 88] on div "hero . say ( "What's the password?" ) ; // Use the "say()" function to say the …" at bounding box center [750, 177] width 221 height 273
click at [675, 90] on div "hero . say ( "What's the password?" ) ; // Use the "say()" function to say the …" at bounding box center [750, 177] width 221 height 273
click at [665, 105] on div "hero . say ( "What's the password?" ) ; // Use the "say()" function to say the …" at bounding box center [750, 177] width 221 height 273
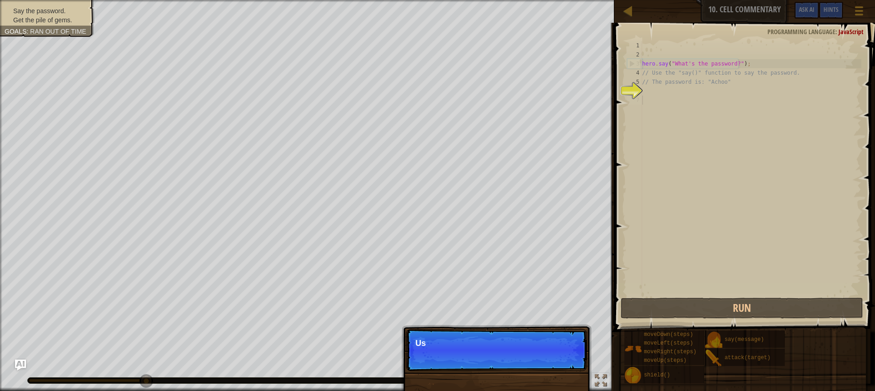
click at [556, 355] on p "Skip (esc) Continue Us" at bounding box center [496, 350] width 181 height 42
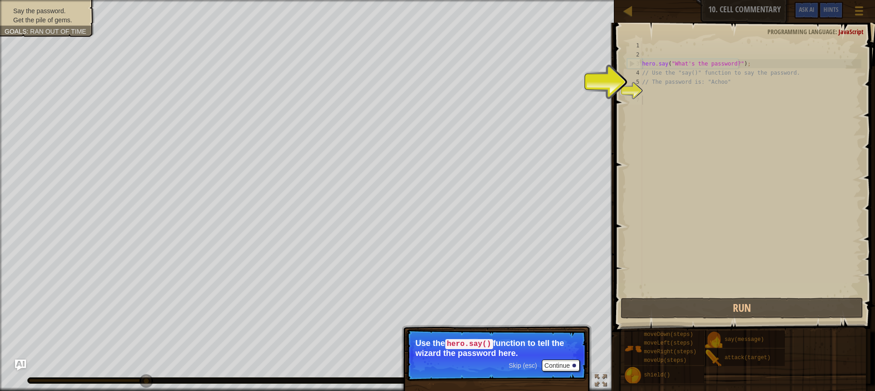
click at [556, 355] on p "Use the hero.say() function to tell the wizard the password here." at bounding box center [497, 348] width 162 height 19
click at [559, 363] on button "Continue" at bounding box center [561, 366] width 38 height 12
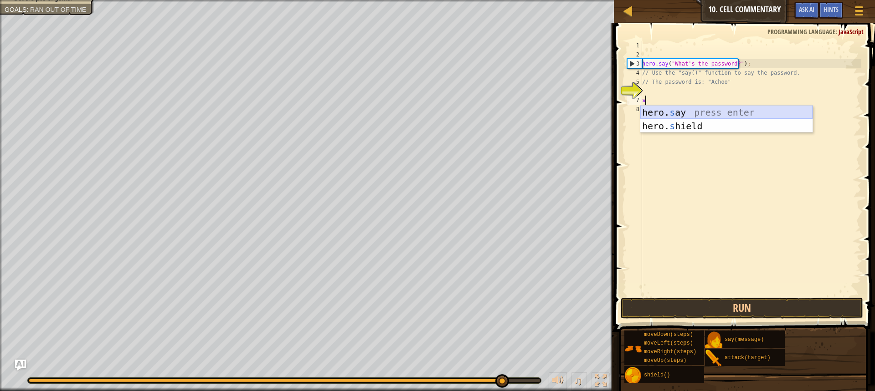
click at [688, 115] on div "hero. s ay press enter hero. s hield press enter" at bounding box center [726, 133] width 172 height 55
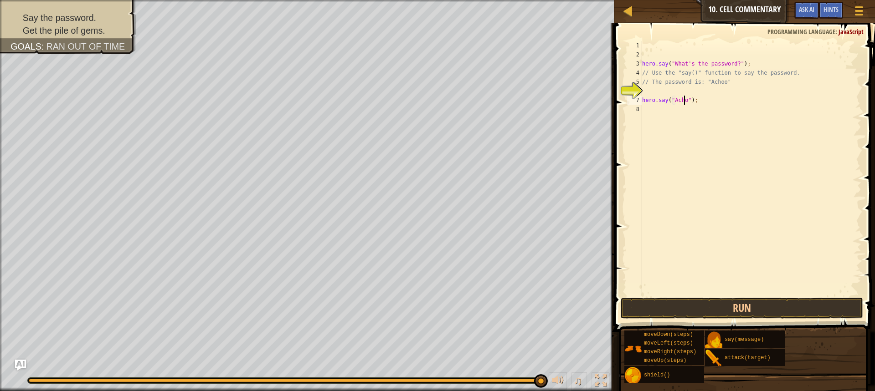
type textarea "hero.say("Achoo");"
click at [715, 298] on div "hero.say("Achoo"); 1 2 3 4 5 6 7 8 hero . say ( "What's the password?" ) ; // U…" at bounding box center [743, 195] width 263 height 336
click at [715, 300] on button "Run" at bounding box center [742, 308] width 242 height 21
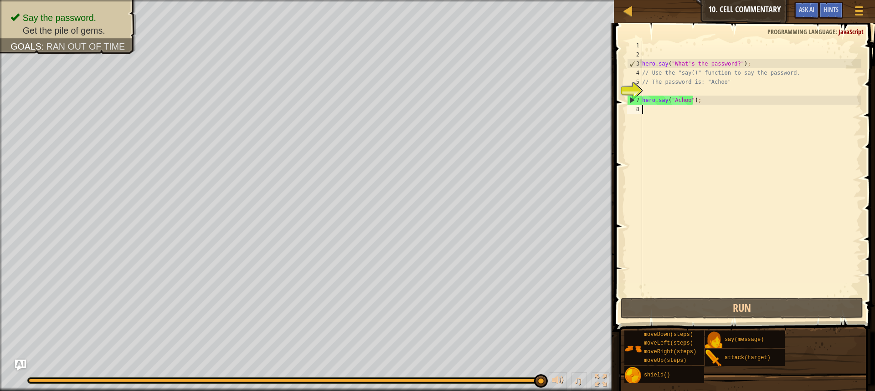
type textarea "h"
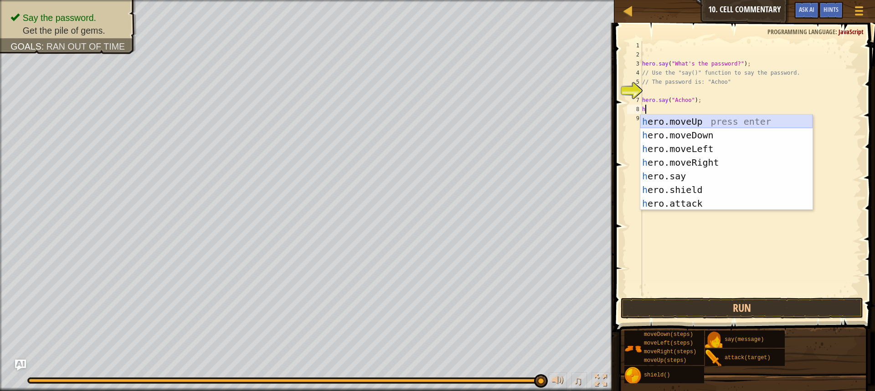
click at [706, 121] on div "h ero.moveUp press enter h ero.moveDown press enter h ero.moveLeft press enter …" at bounding box center [726, 176] width 172 height 123
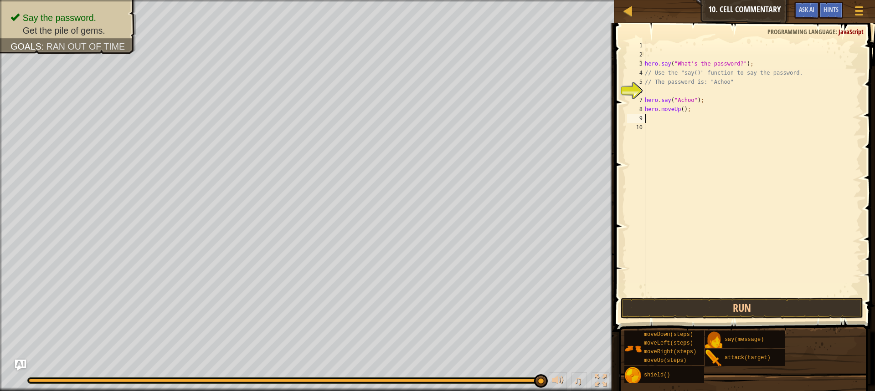
click at [684, 109] on div "hero . say ( "What's the password?" ) ; // Use the "say()" function to say the …" at bounding box center [752, 177] width 218 height 273
click at [682, 109] on div "hero . say ( "What's the password?" ) ; // Use the "say()" function to say the …" at bounding box center [752, 177] width 218 height 273
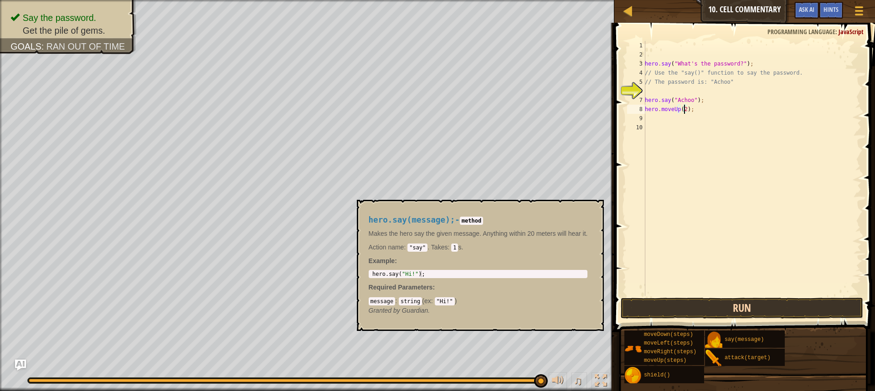
type textarea "hero.moveUp(2);"
click at [724, 301] on button "Run" at bounding box center [742, 308] width 242 height 21
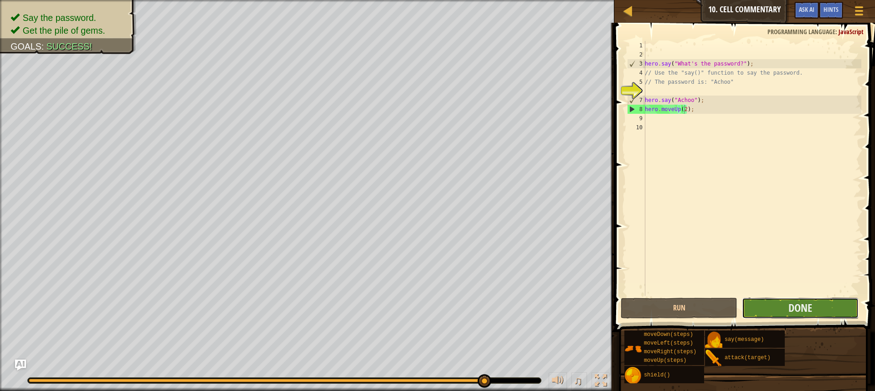
click at [829, 303] on button "Done" at bounding box center [800, 308] width 117 height 21
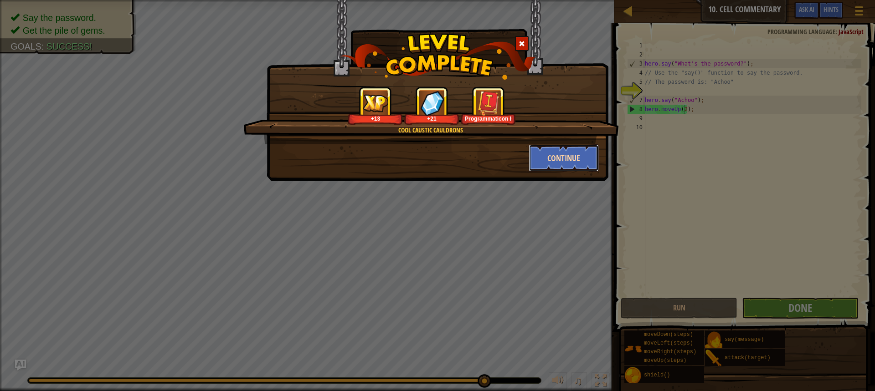
click at [558, 147] on button "Continue" at bounding box center [564, 157] width 71 height 27
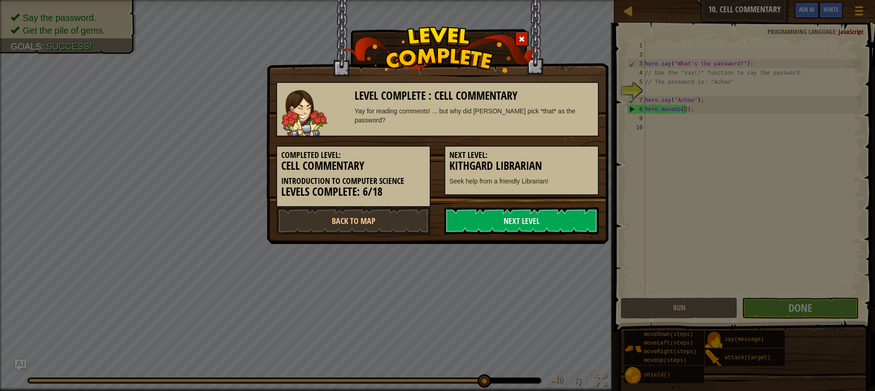
click at [560, 155] on h5 "Next Level:" at bounding box center [521, 155] width 144 height 9
click at [511, 222] on link "Next Level" at bounding box center [521, 220] width 154 height 27
click at [521, 230] on link "Next Level" at bounding box center [521, 220] width 154 height 27
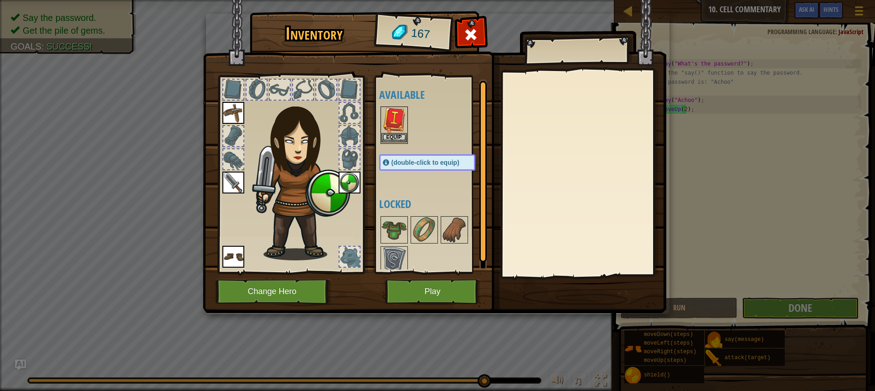
click at [393, 144] on div "Equip" at bounding box center [393, 125] width 27 height 37
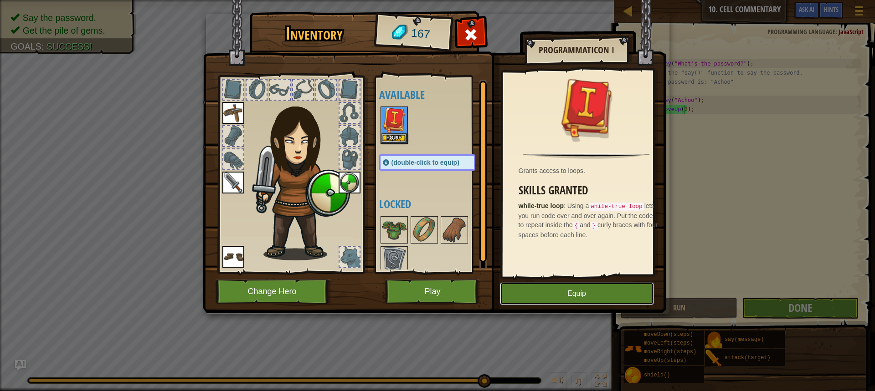
click at [555, 287] on button "Equip" at bounding box center [577, 294] width 154 height 23
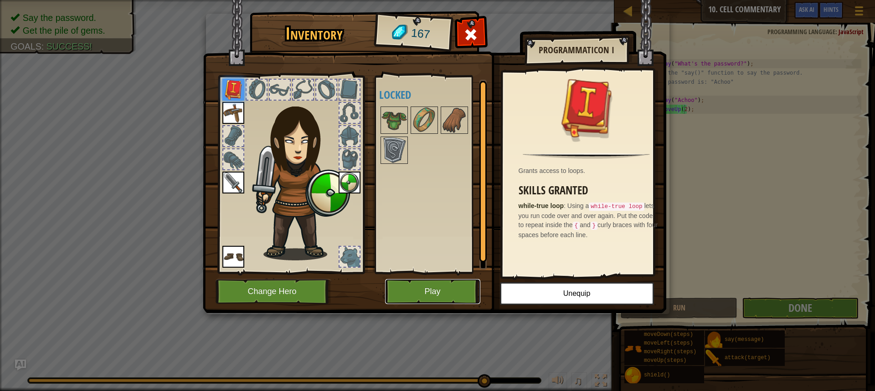
click at [430, 288] on button "Play" at bounding box center [432, 291] width 95 height 25
